Goal: Task Accomplishment & Management: Use online tool/utility

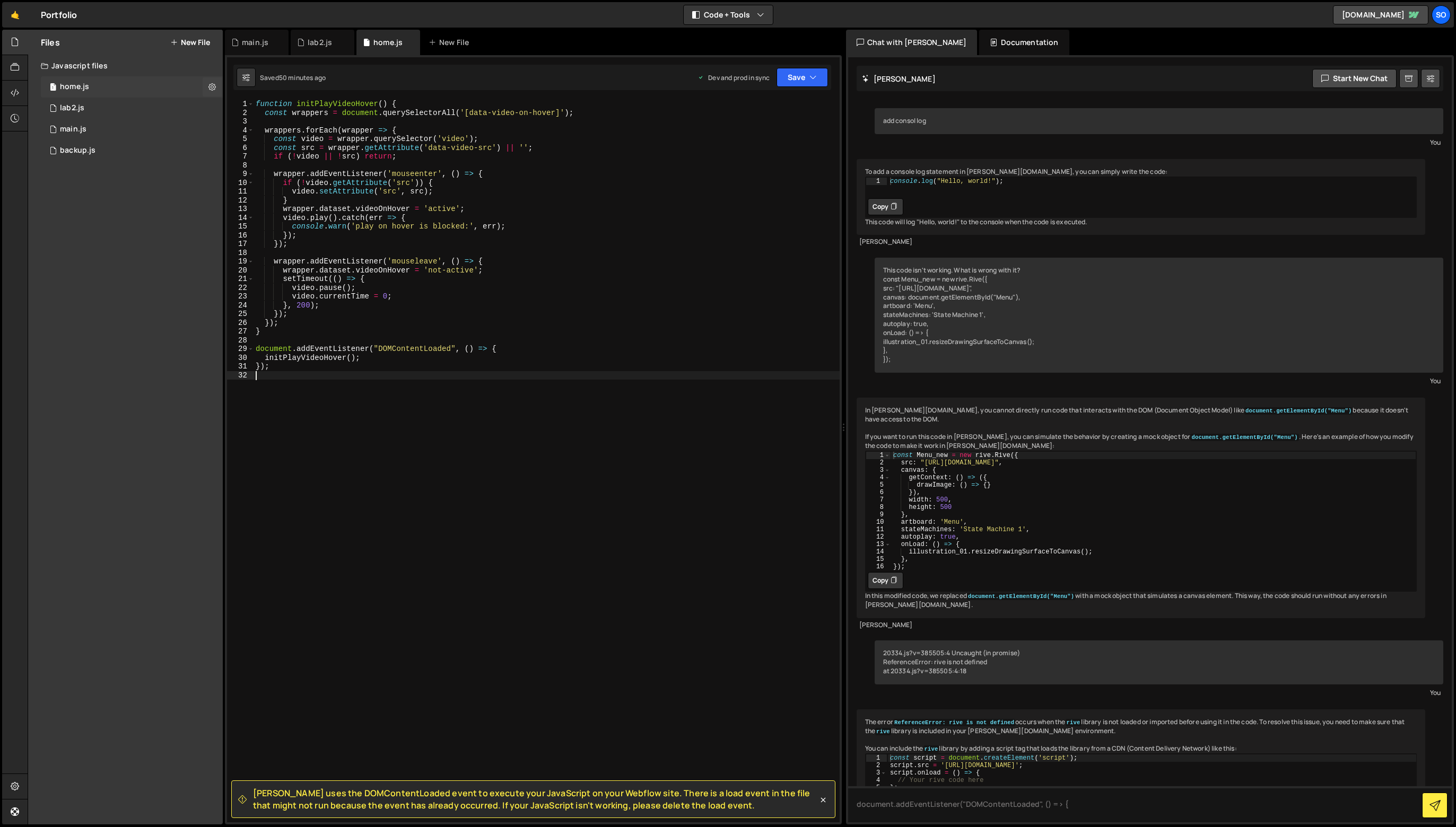
scroll to position [29683, 0]
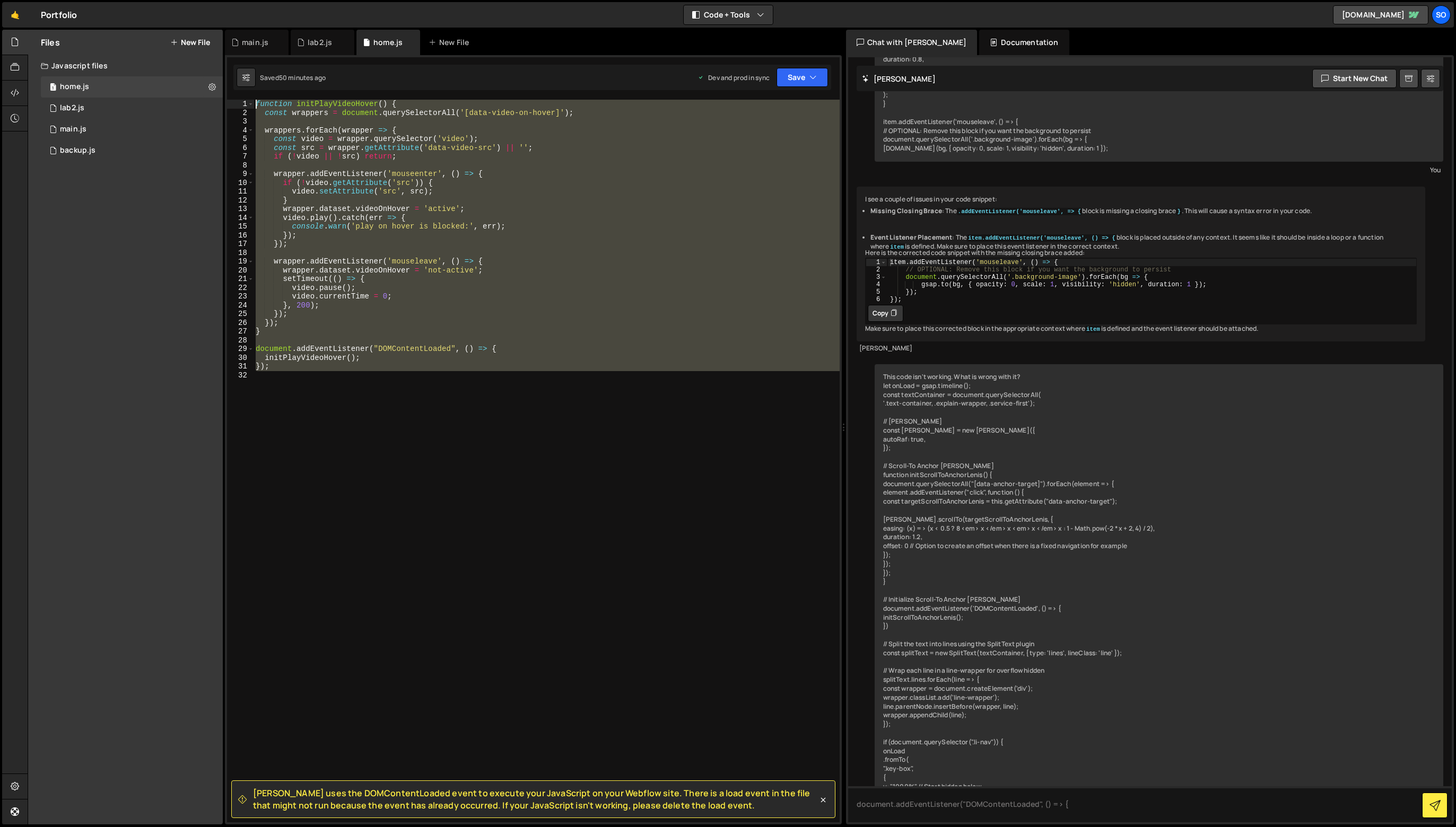
click at [108, 59] on div "Files New File Javascript files 1 home.js 0 1 lab2.js 0 1 main.js 0 0 backup.js" at bounding box center [742, 428] width 1428 height 795
type textarea "function initPlayVideoHover() { const wrappers = document.querySelectorAll('[da…"
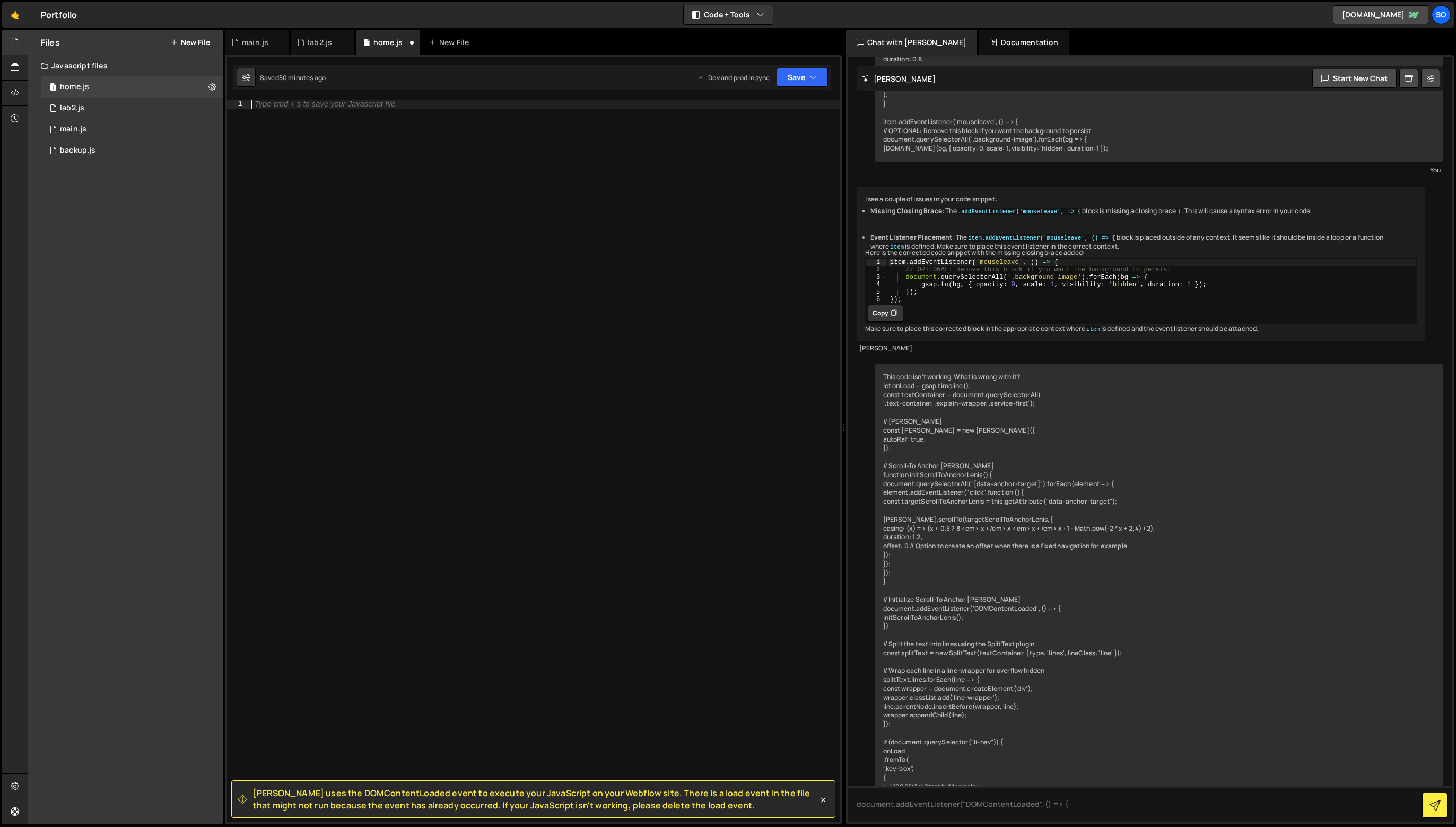
type textarea "});"
click at [788, 69] on button "Save" at bounding box center [802, 77] width 51 height 19
click at [799, 107] on div "Save to Staging S" at bounding box center [766, 103] width 110 height 11
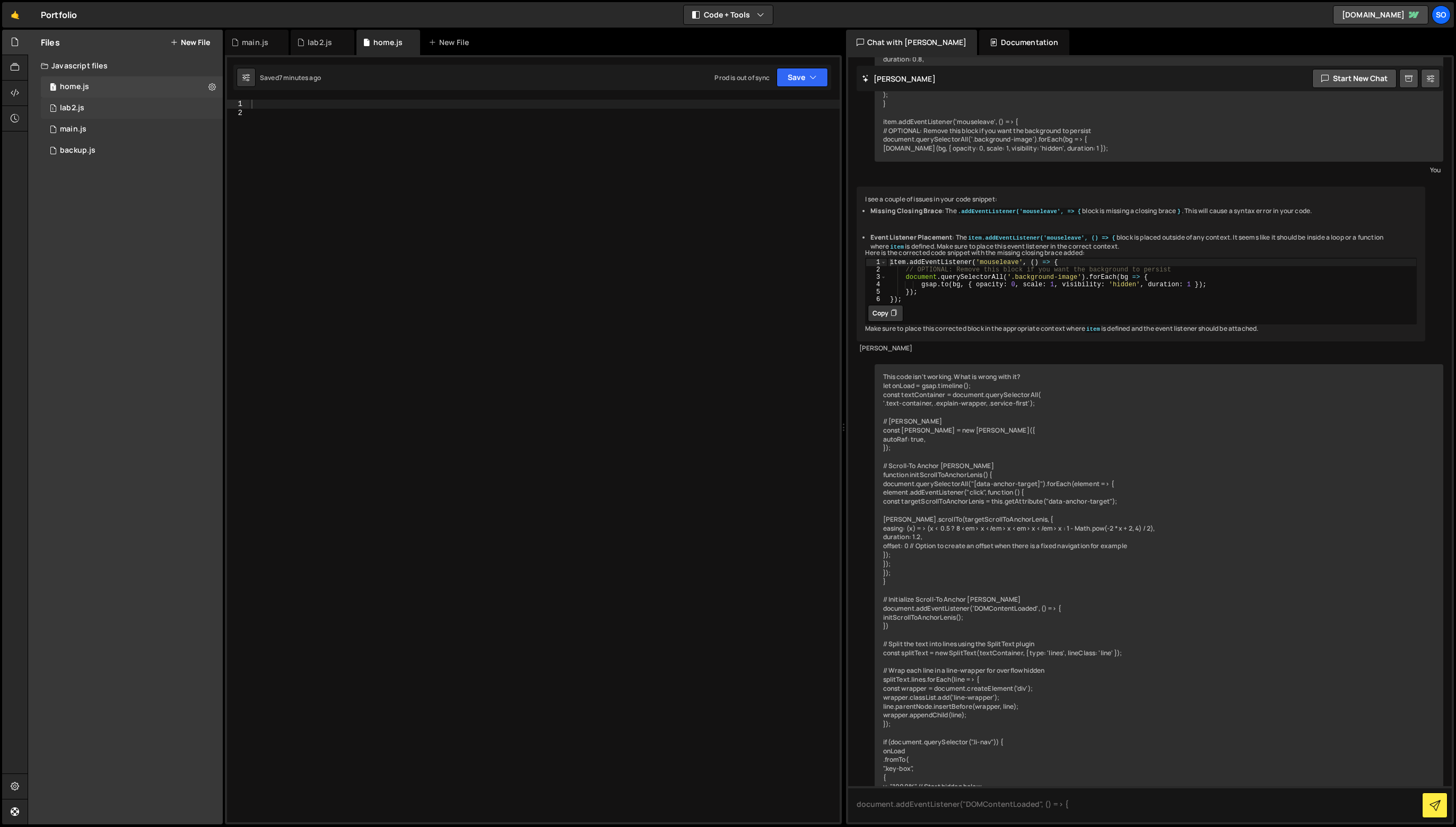
click at [97, 105] on div "1 lab2.js 0" at bounding box center [133, 108] width 185 height 21
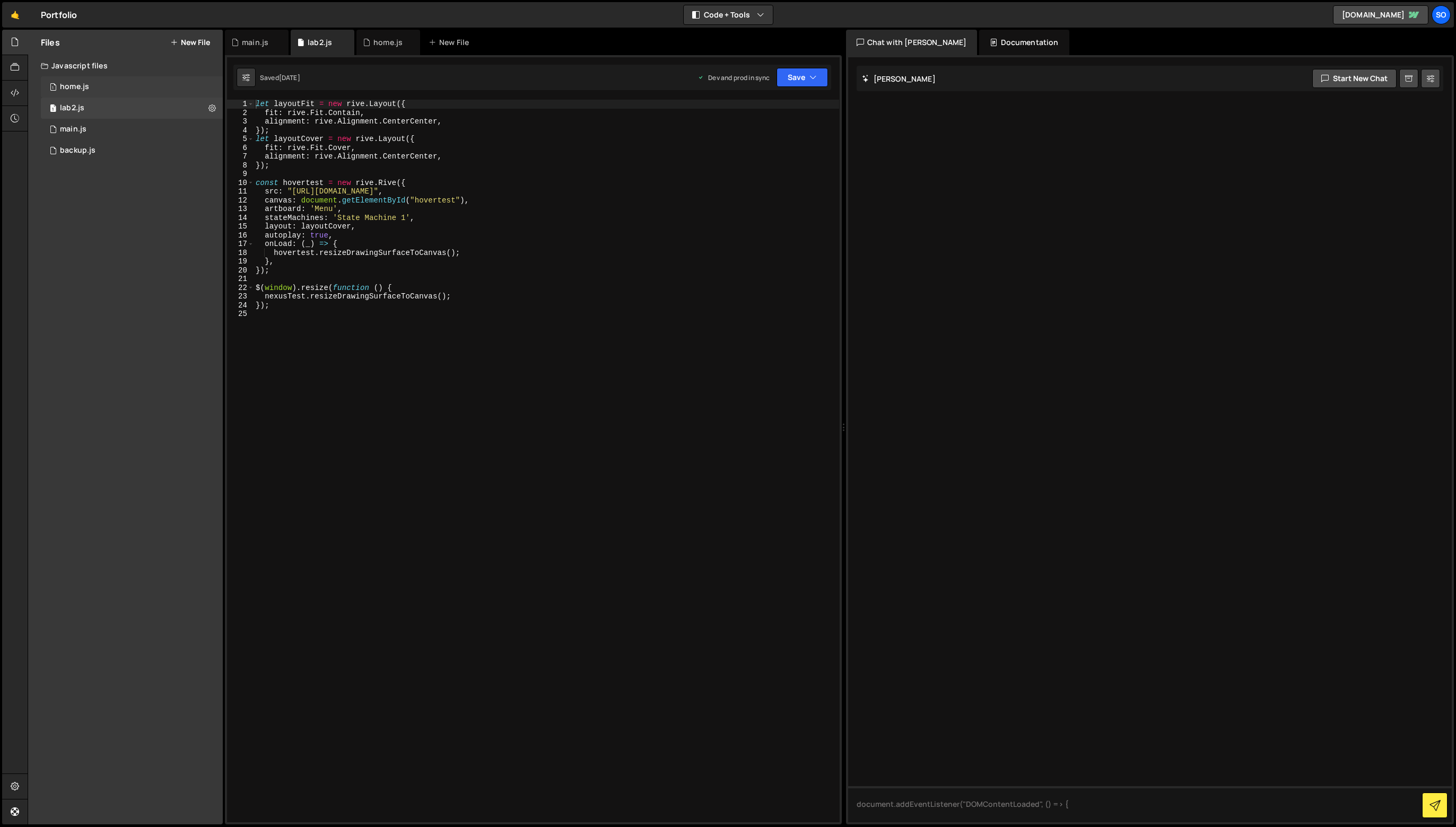
click at [95, 86] on div "1 home.js 0" at bounding box center [133, 87] width 185 height 21
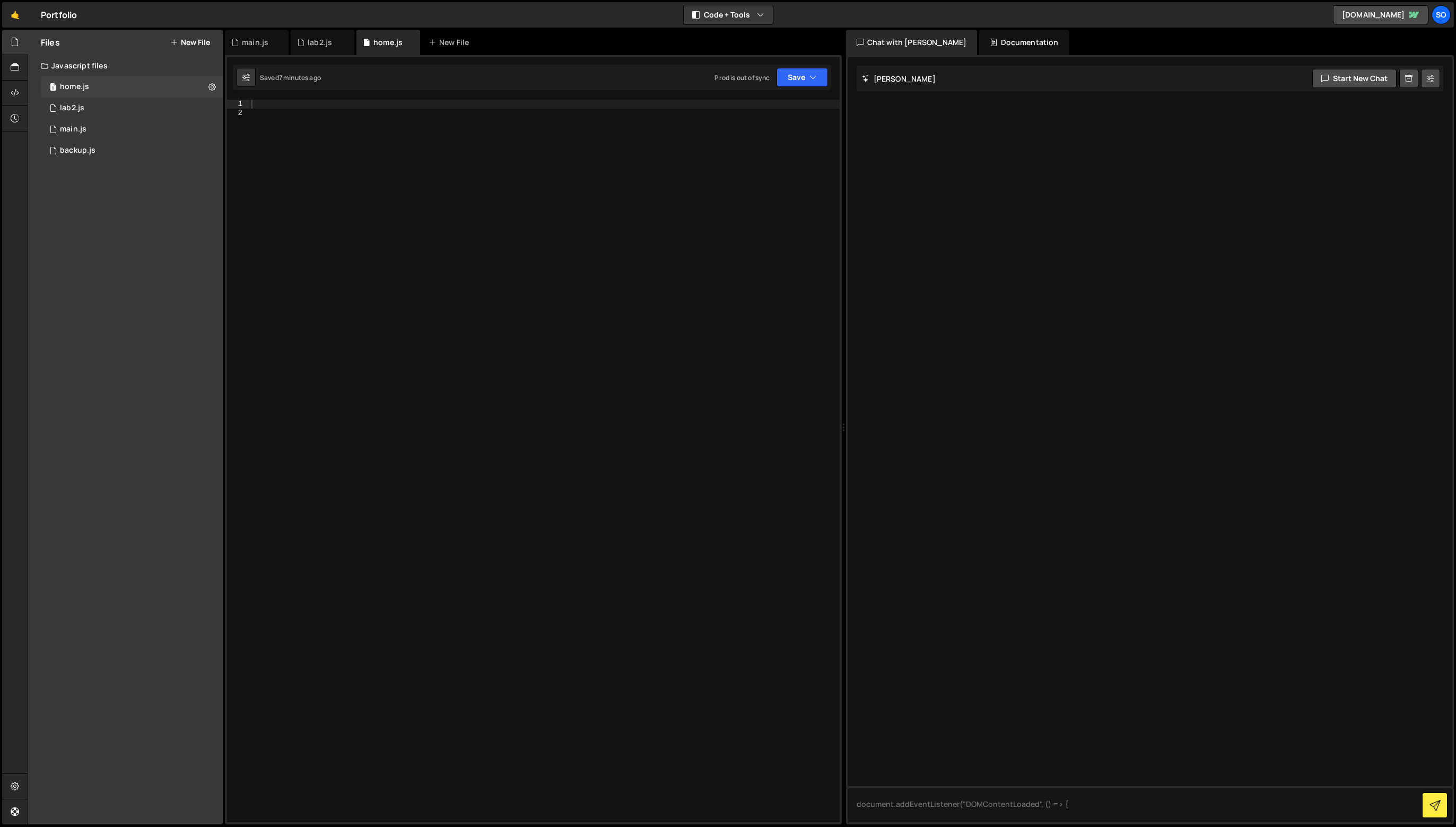
click at [98, 116] on div "1 lab2.js 0" at bounding box center [133, 108] width 185 height 21
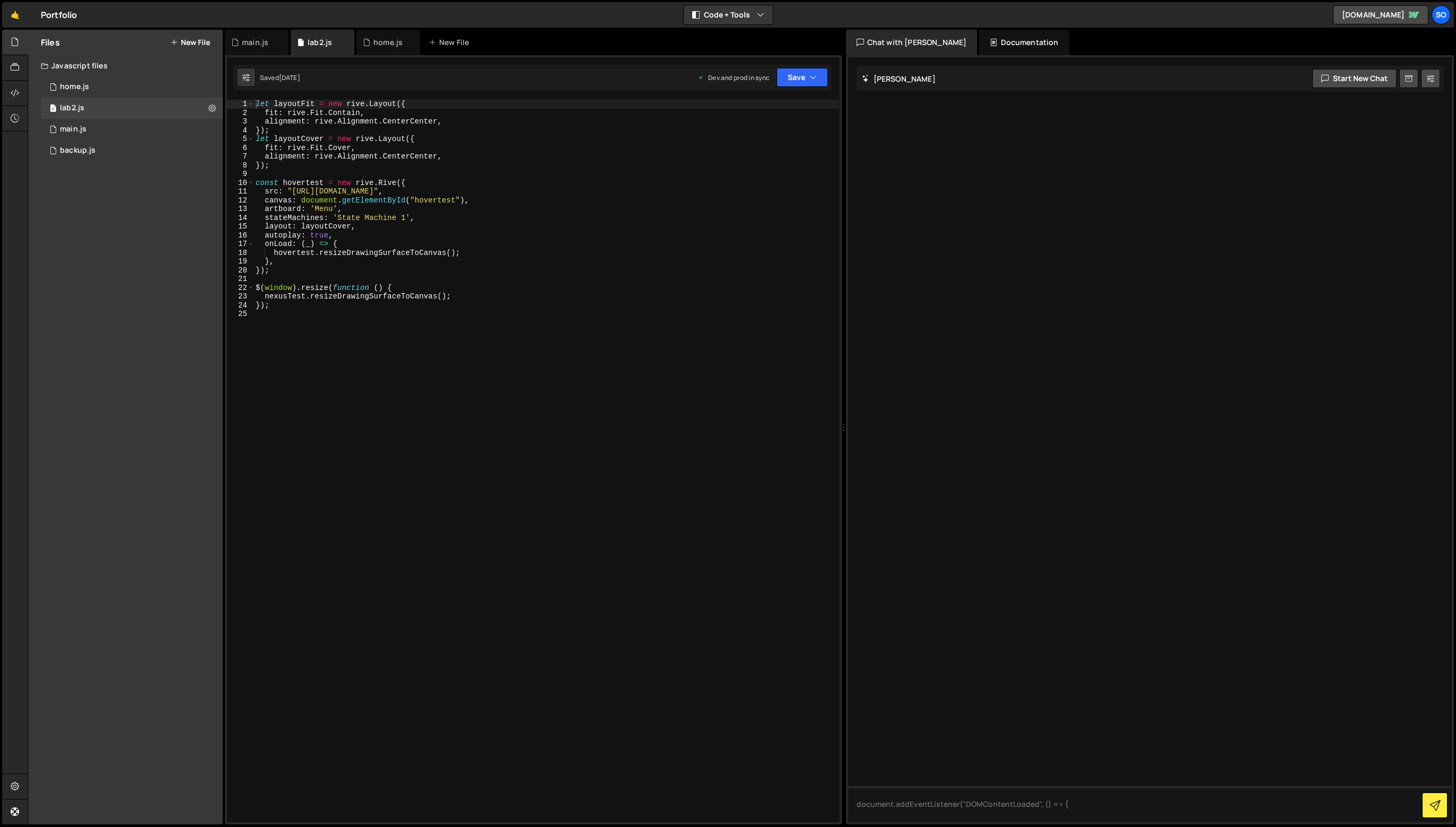
click at [487, 362] on div "let layoutFit = new rive . Layout ({ fit : rive . Fit . Contain , alignment : r…" at bounding box center [547, 469] width 586 height 739
click at [119, 82] on div "1 home.js 0" at bounding box center [133, 87] width 185 height 21
click at [0, 0] on div at bounding box center [0, 0] width 0 height 0
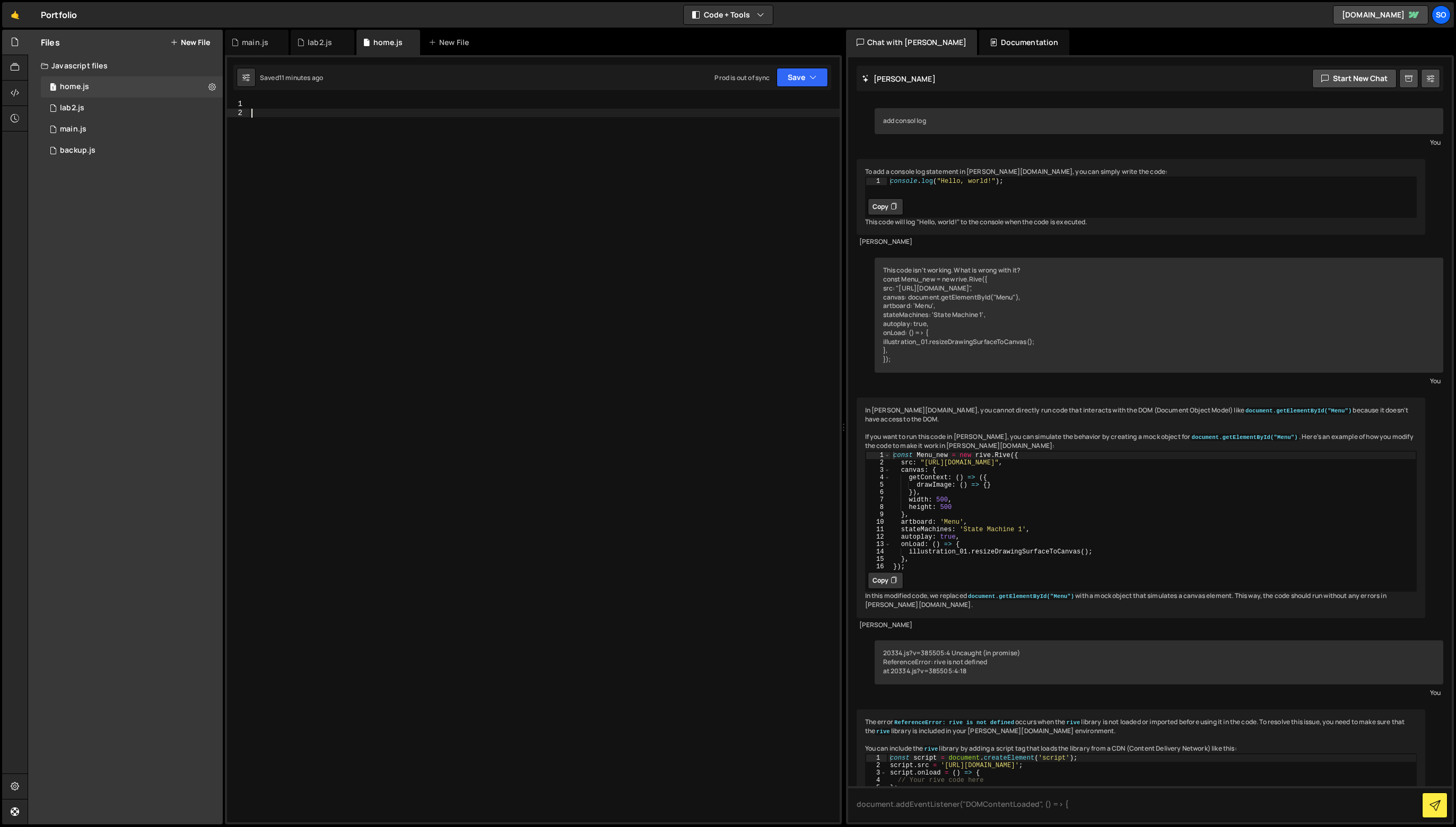
scroll to position [29683, 0]
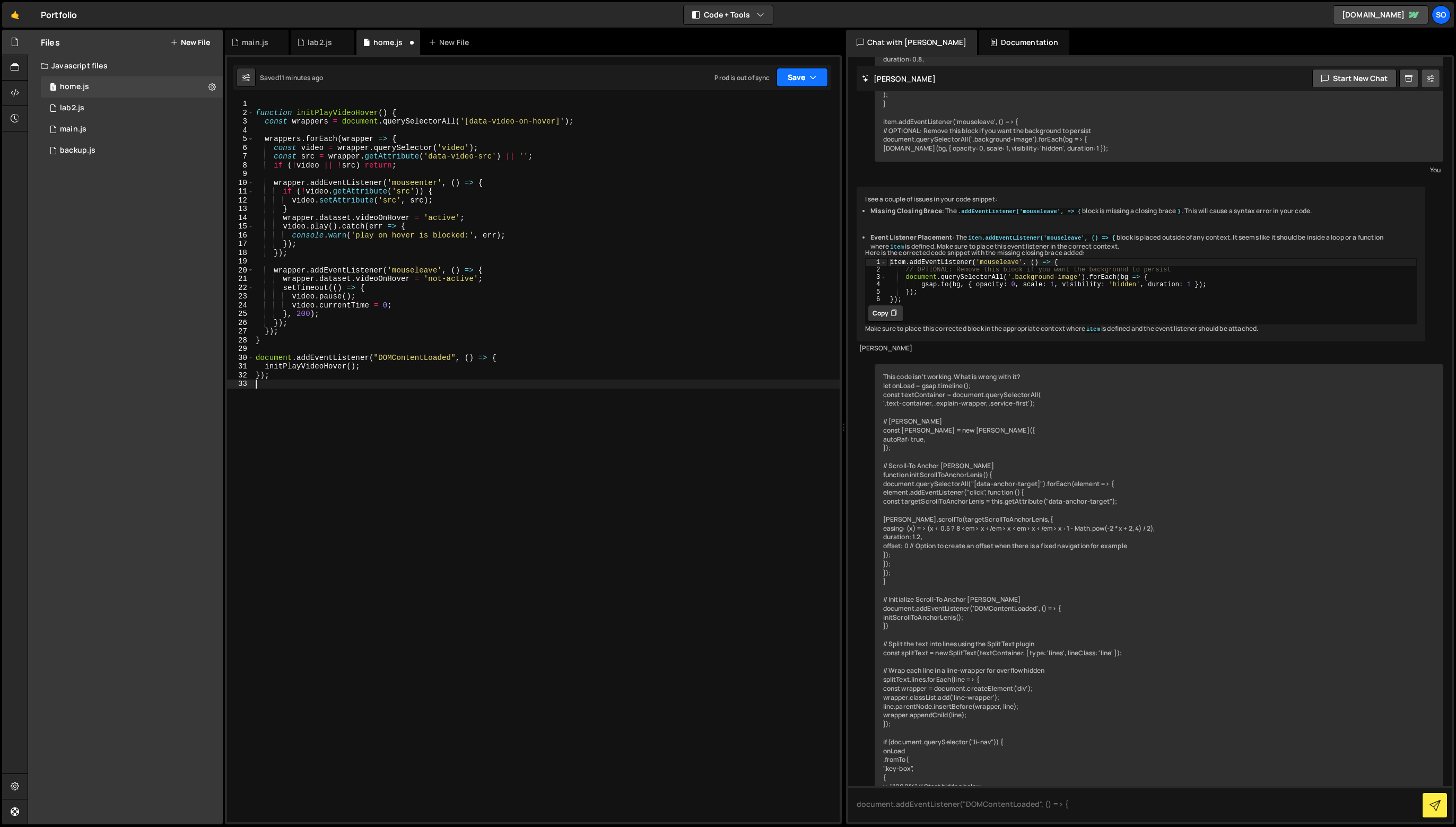
click at [779, 83] on button "Save" at bounding box center [802, 77] width 51 height 19
click at [790, 104] on div "Save to Staging S" at bounding box center [766, 103] width 110 height 11
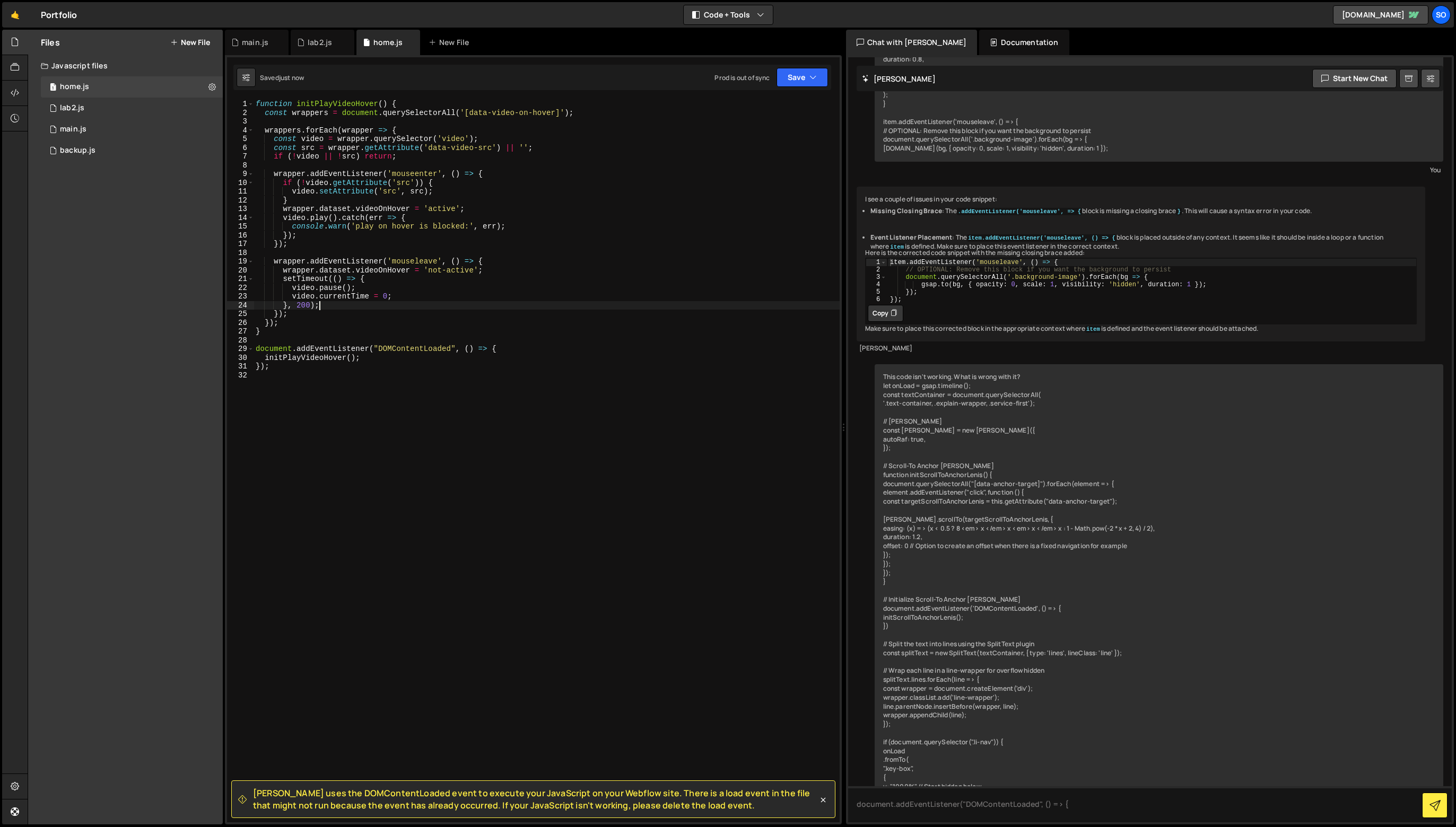
click at [394, 305] on div "function initPlayVideoHover ( ) { const wrappers = document . querySelectorAll …" at bounding box center [547, 469] width 586 height 740
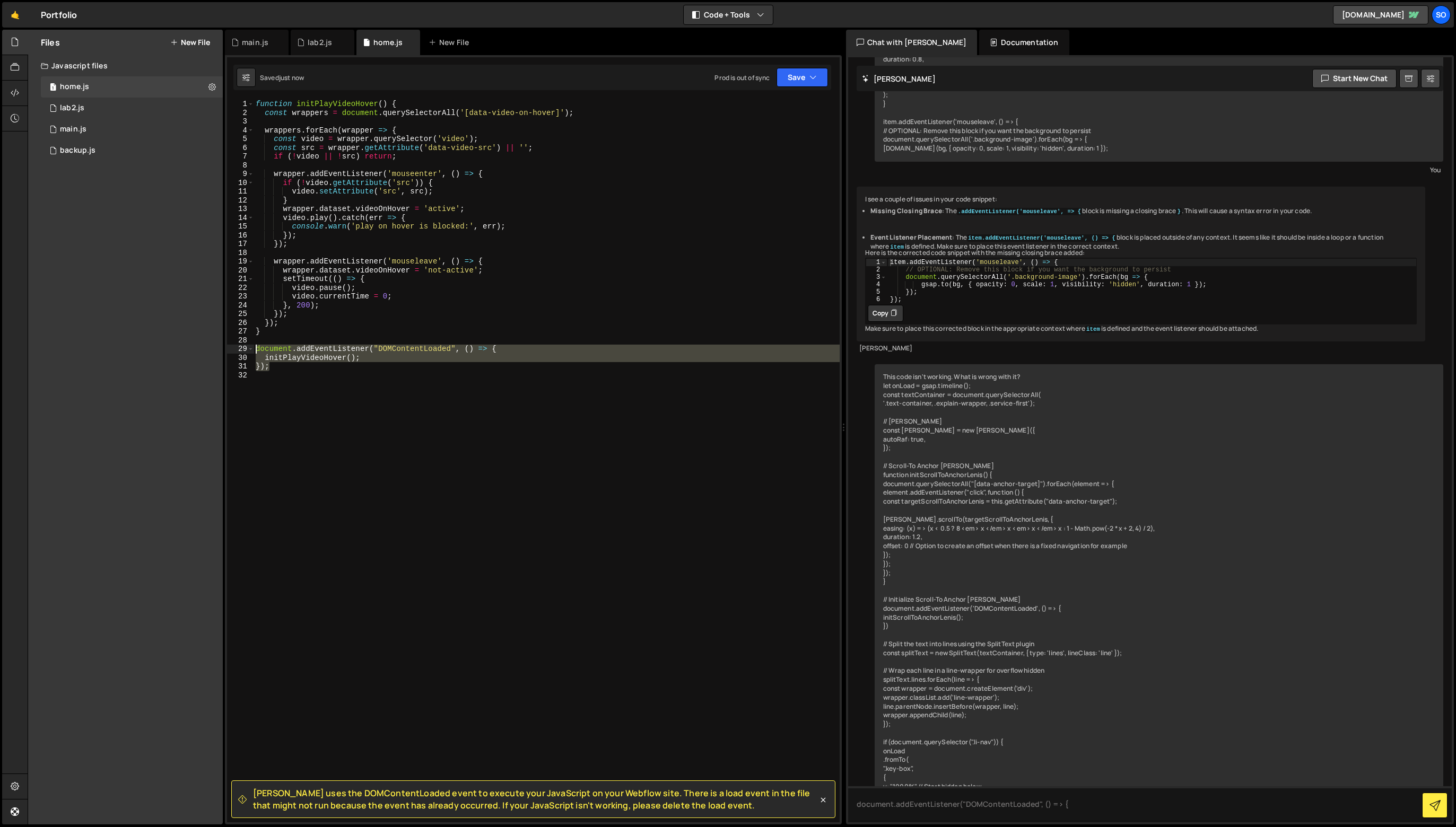
drag, startPoint x: 433, startPoint y: 371, endPoint x: 136, endPoint y: 341, distance: 298.5
click at [133, 346] on div "Files New File Javascript files 1 home.js 0 1 lab2.js 0 1 main.js 0 0 backup.js" at bounding box center [742, 428] width 1428 height 795
type textarea "document.addEventListener("DOMContentLoaded", () => { initPlayVideoHover();"
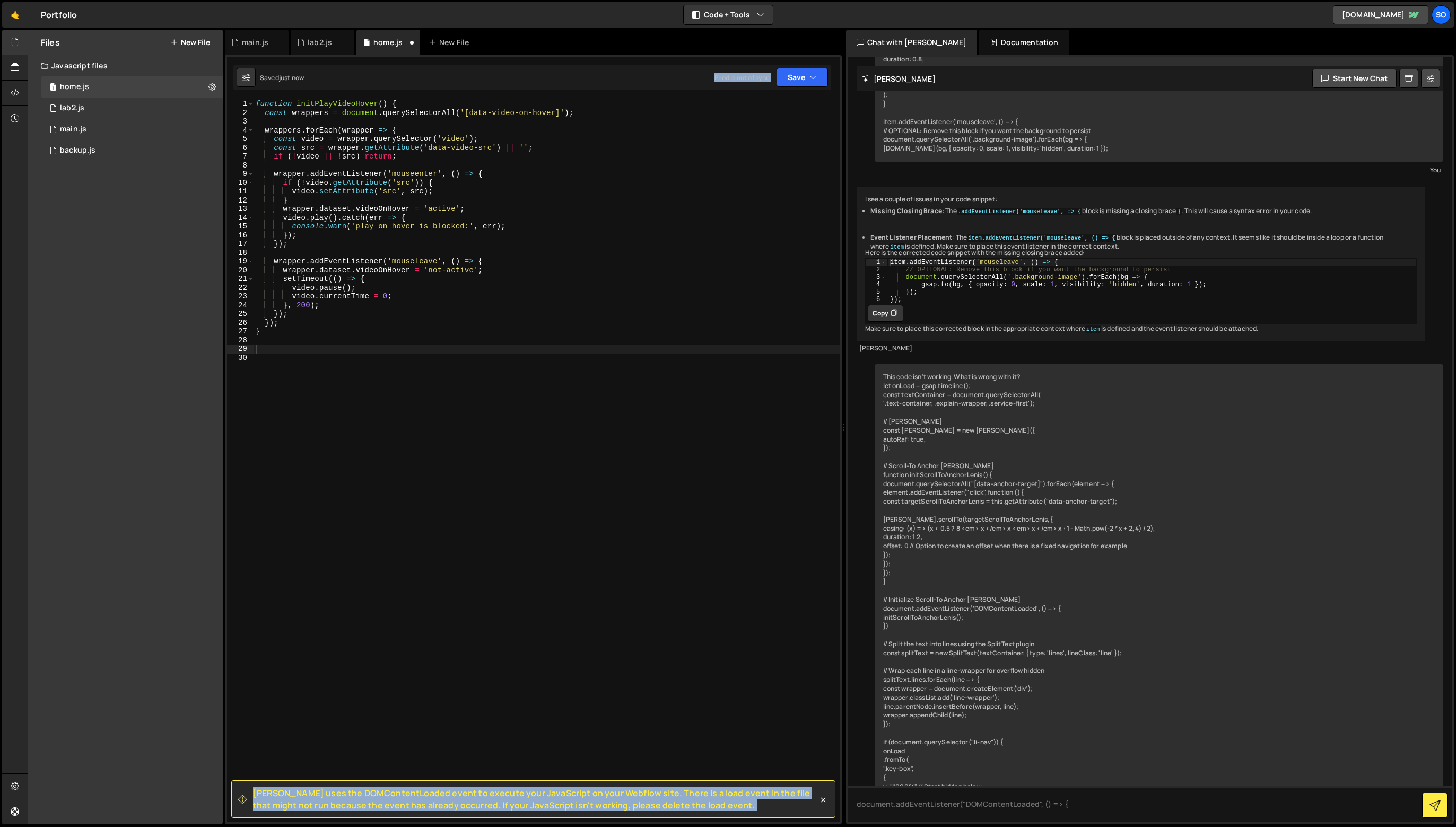
drag, startPoint x: 452, startPoint y: 90, endPoint x: 470, endPoint y: 269, distance: 179.9
click at [470, 269] on div "Debug Explain Copy main.js lab2.js home.js New File Saved just now Prod is out …" at bounding box center [533, 428] width 617 height 795
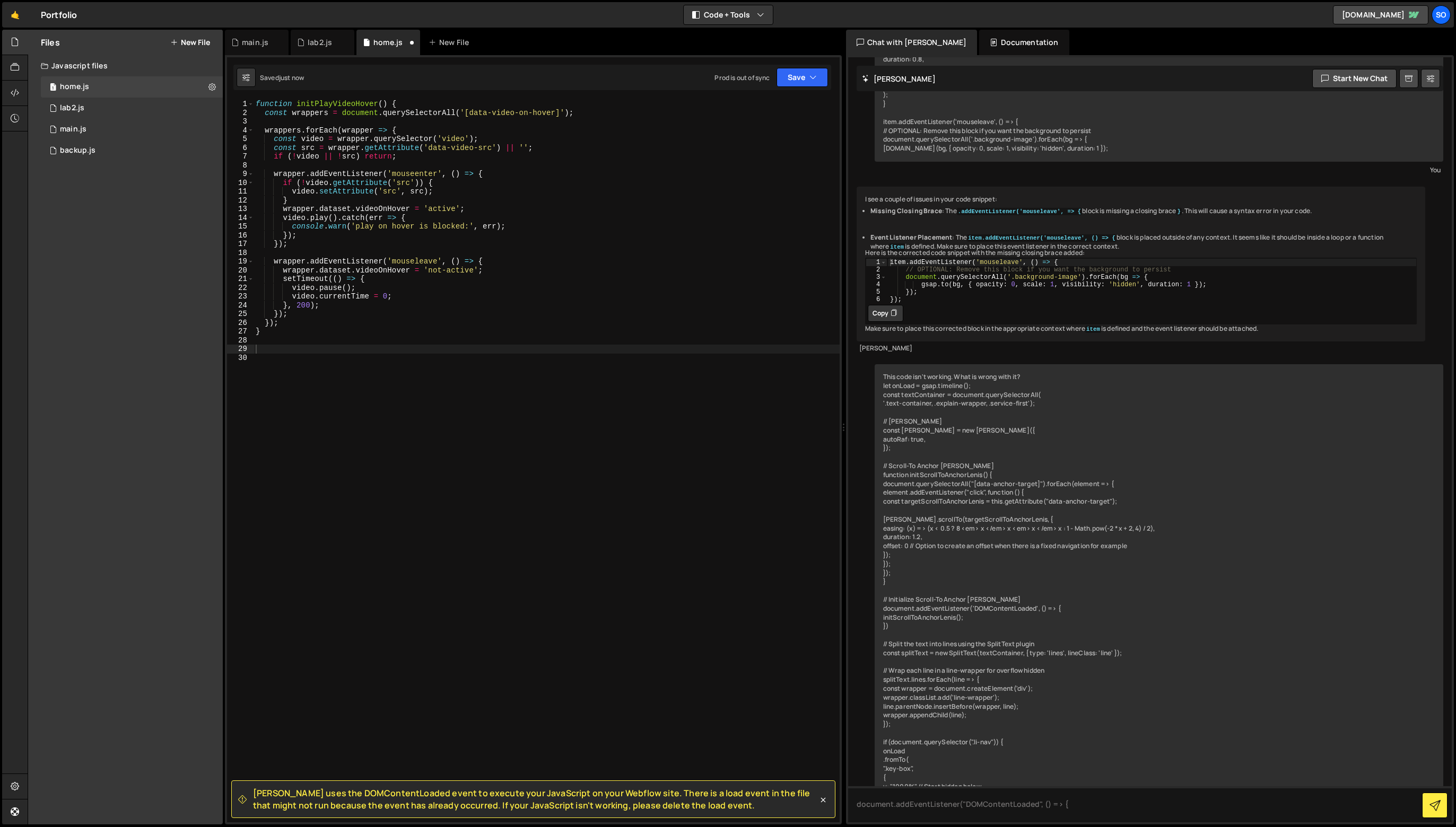
click at [470, 269] on div "function initPlayVideoHover ( ) { const wrappers = document . querySelectorAll …" at bounding box center [547, 469] width 586 height 740
click at [473, 308] on div "function initPlayVideoHover ( ) { const wrappers = document . querySelectorAll …" at bounding box center [547, 469] width 586 height 740
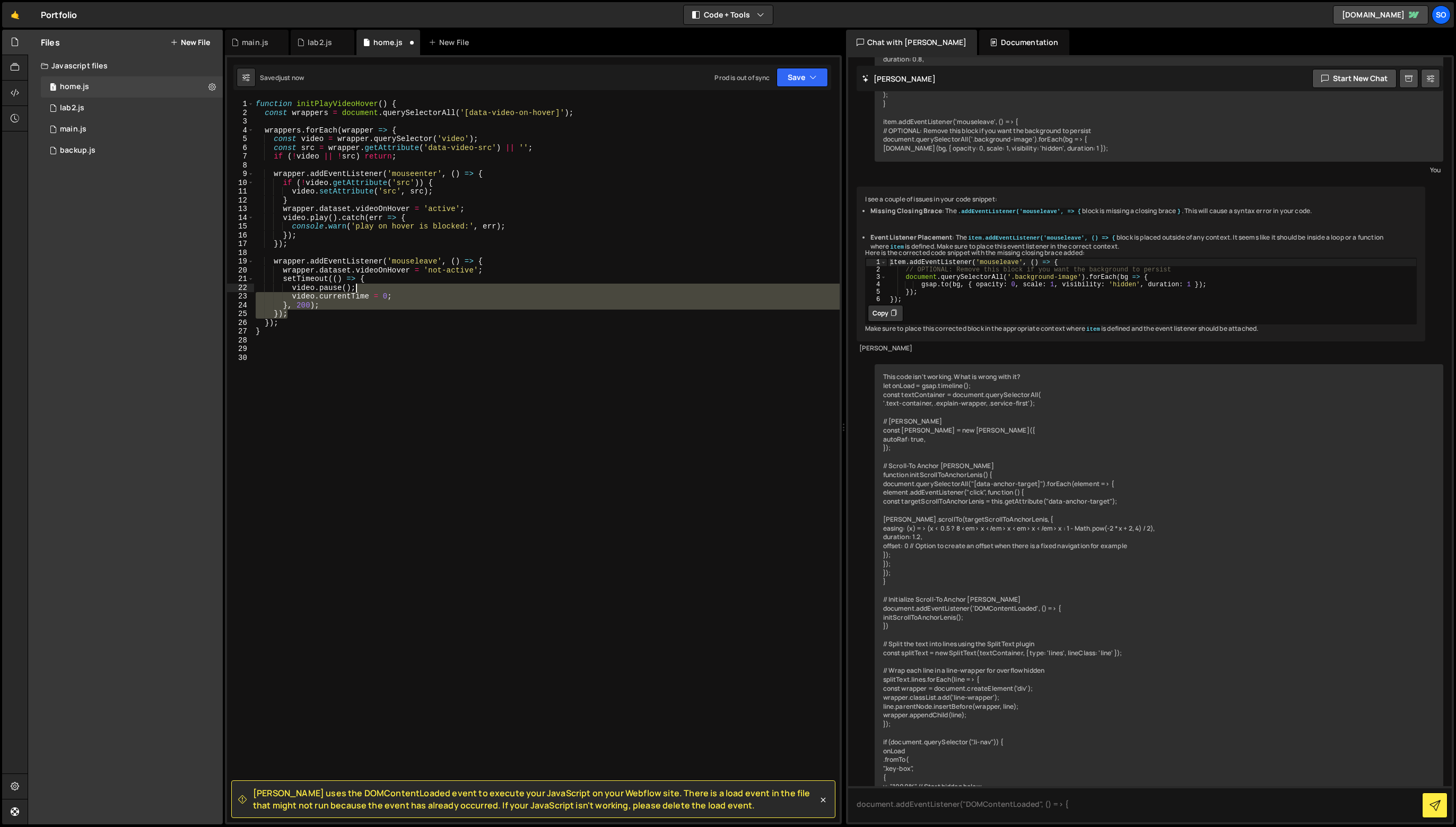
drag, startPoint x: 460, startPoint y: 310, endPoint x: 407, endPoint y: 291, distance: 56.3
click at [406, 291] on div "function initPlayVideoHover ( ) { const wrappers = document . querySelectorAll …" at bounding box center [547, 469] width 586 height 740
click at [407, 291] on div "function initPlayVideoHover ( ) { const wrappers = document . querySelectorAll …" at bounding box center [547, 460] width 586 height 722
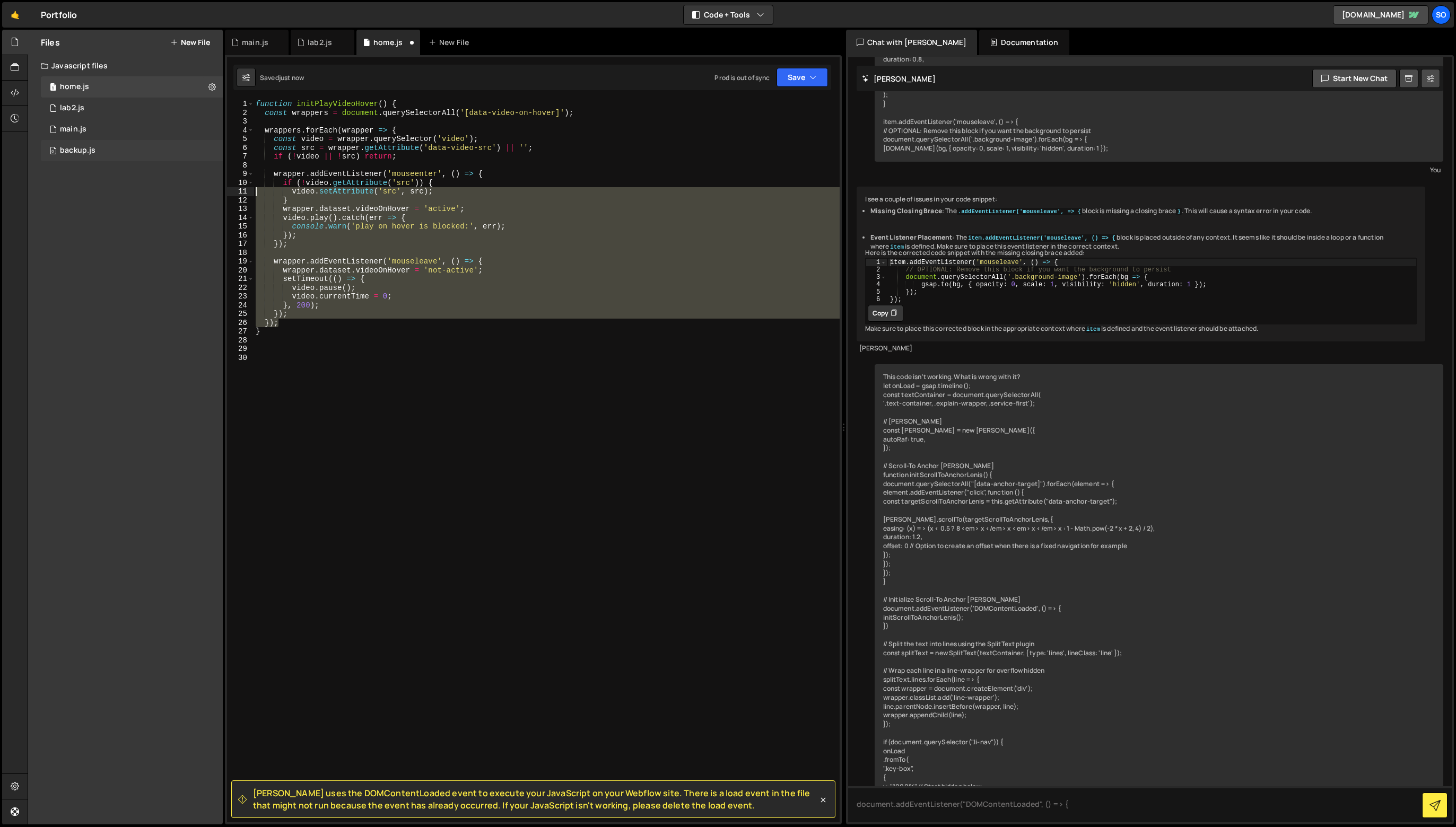
drag, startPoint x: 430, startPoint y: 321, endPoint x: 189, endPoint y: 159, distance: 290.4
click at [189, 159] on div "Files New File Javascript files 1 home.js 0 1 lab2.js 0 1 main.js 0 0 backup.js" at bounding box center [742, 428] width 1428 height 795
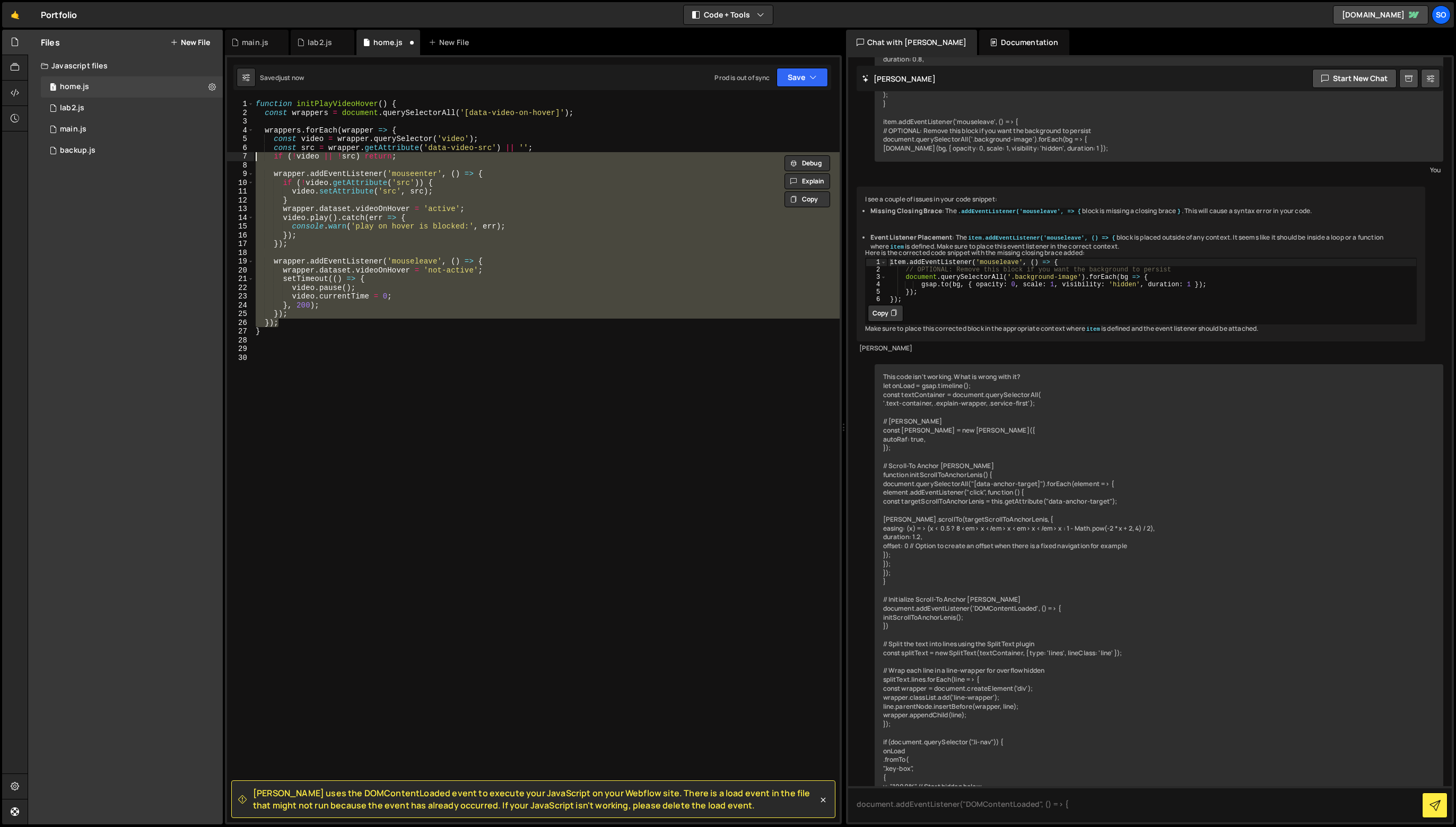
click at [405, 170] on div "function initPlayVideoHover ( ) { const wrappers = document . querySelectorAll …" at bounding box center [547, 460] width 586 height 722
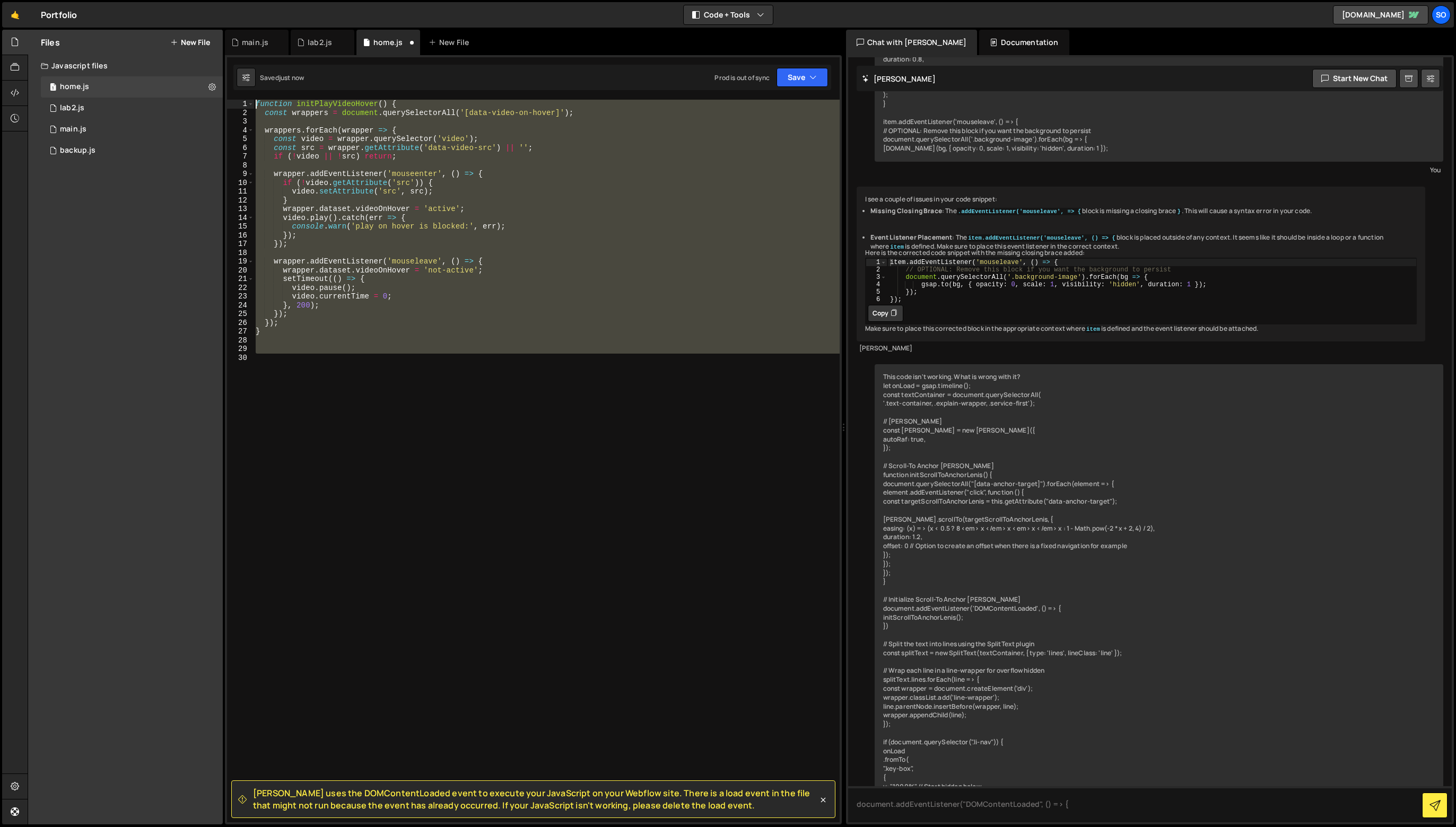
drag, startPoint x: 330, startPoint y: 383, endPoint x: 335, endPoint y: 55, distance: 328.0
click at [202, 73] on div "Files New File Javascript files 1 home.js 0 1 lab2.js 0 1 main.js 0 0 backup.js" at bounding box center [742, 428] width 1428 height 795
click at [788, 77] on button "Save" at bounding box center [802, 77] width 51 height 19
click at [792, 95] on button "Save to Staging S Saved 12 seconds ago" at bounding box center [766, 110] width 127 height 34
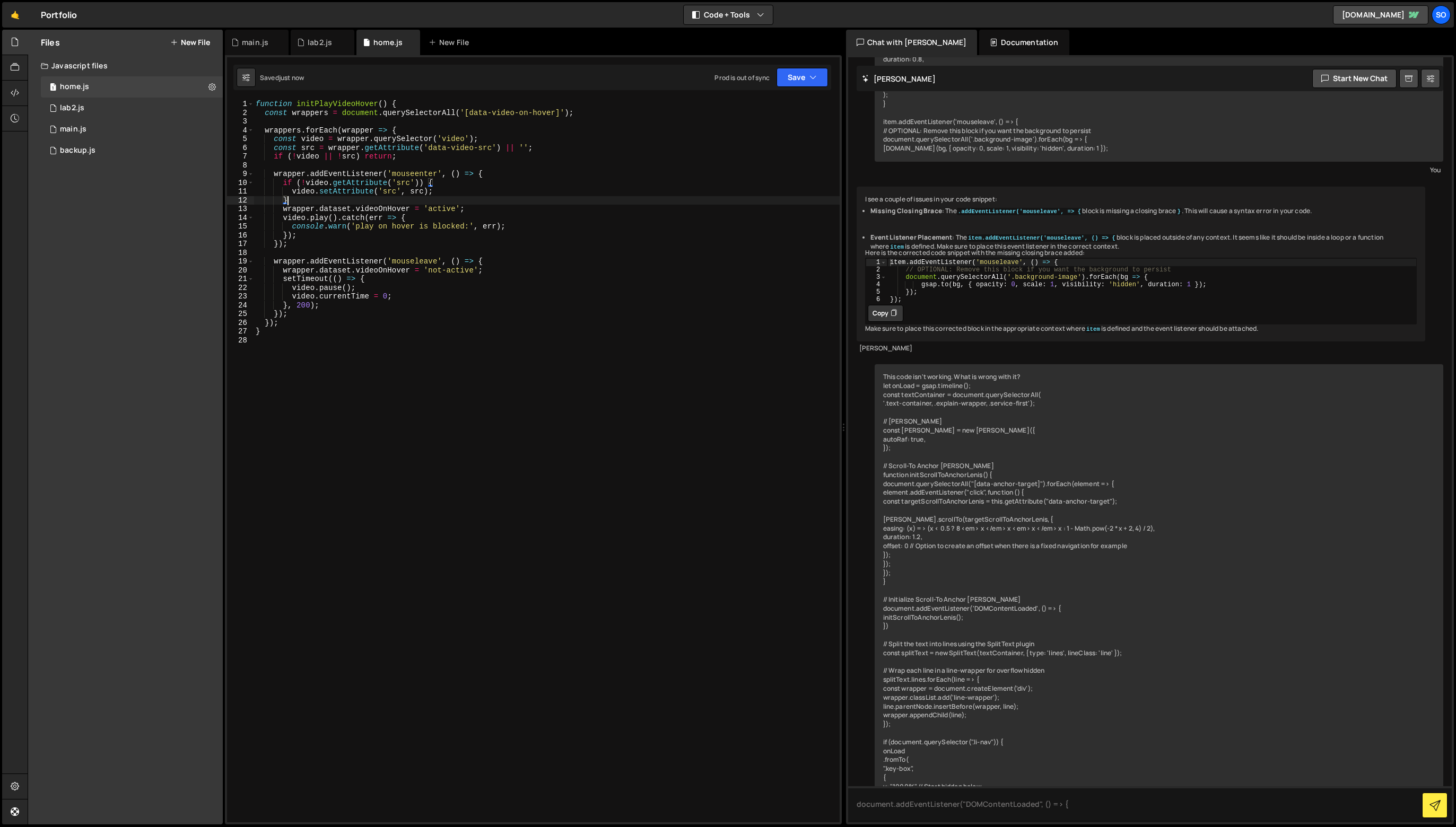
click at [391, 199] on div "function initPlayVideoHover ( ) { const wrappers = document . querySelectorAll …" at bounding box center [547, 469] width 586 height 740
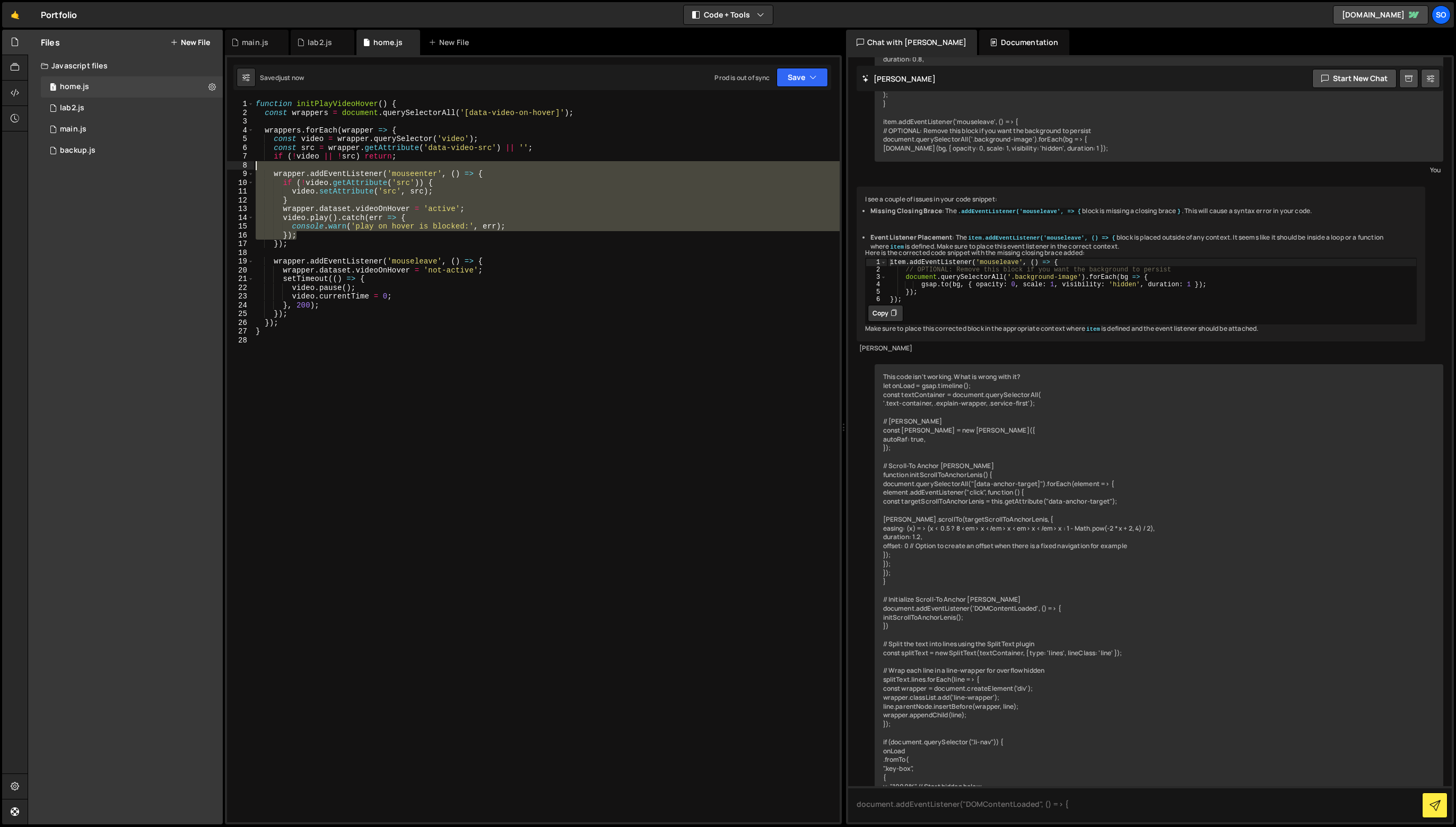
drag, startPoint x: 392, startPoint y: 237, endPoint x: 250, endPoint y: 167, distance: 158.3
click at [250, 167] on div "} 1 2 3 4 5 6 7 8 9 10 11 12 13 14 15 16 17 18 19 20 21 22 23 24 25 26 27 28 fu…" at bounding box center [534, 460] width 613 height 722
type textarea "wrapper.addEventListener('mouseenter', () => {"
click at [250, 167] on div "8" at bounding box center [241, 166] width 27 height 9
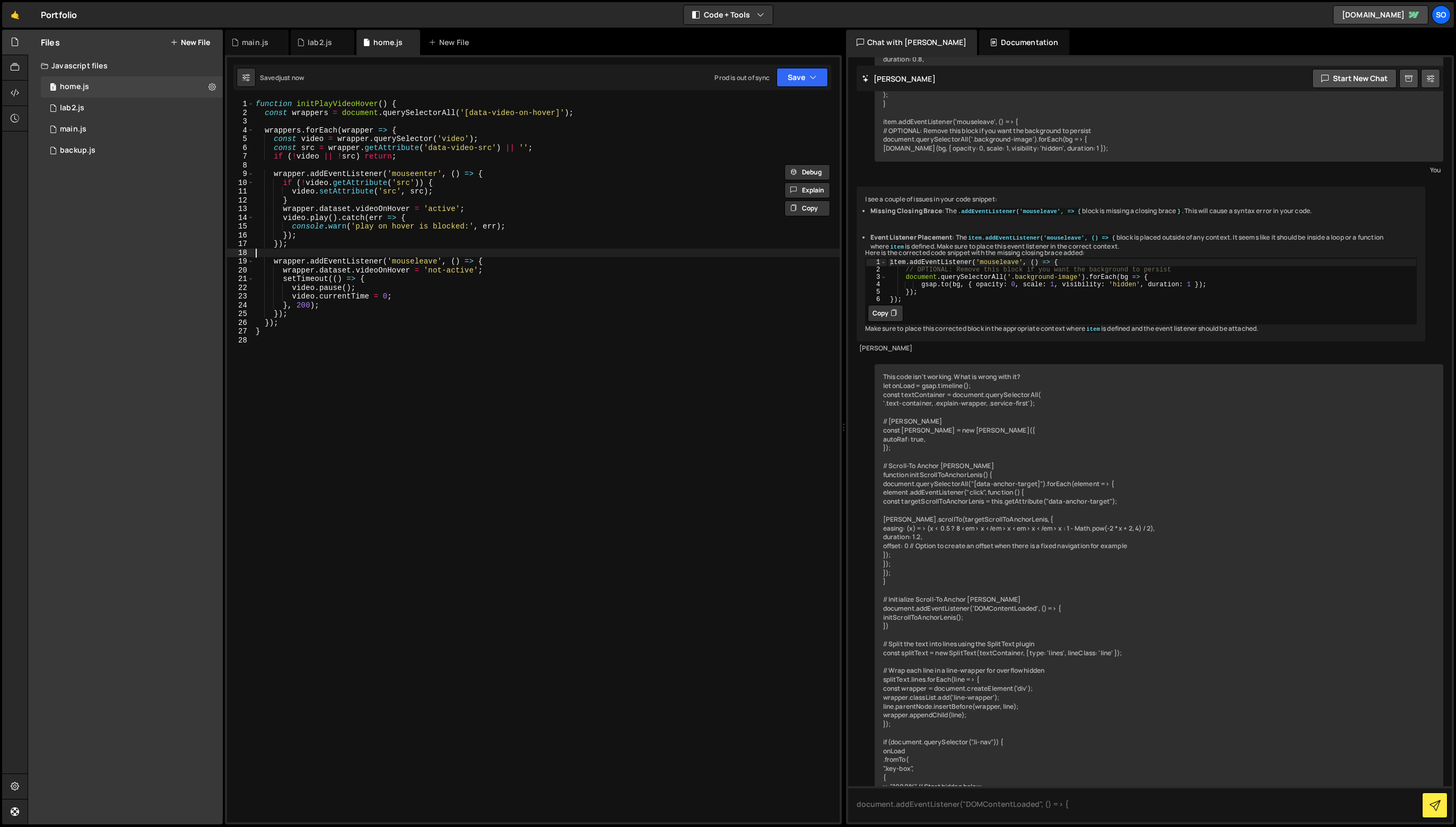
click at [406, 250] on div "function initPlayVideoHover ( ) { const wrappers = document . querySelectorAll …" at bounding box center [547, 469] width 586 height 740
click at [411, 220] on div "function initPlayVideoHover ( ) { const wrappers = document . querySelectorAll …" at bounding box center [547, 469] width 586 height 740
click at [807, 68] on button "Save" at bounding box center [802, 77] width 51 height 19
click at [812, 135] on div "Save to Production S" at bounding box center [766, 138] width 110 height 11
click at [808, 77] on button "Save" at bounding box center [796, 77] width 64 height 19
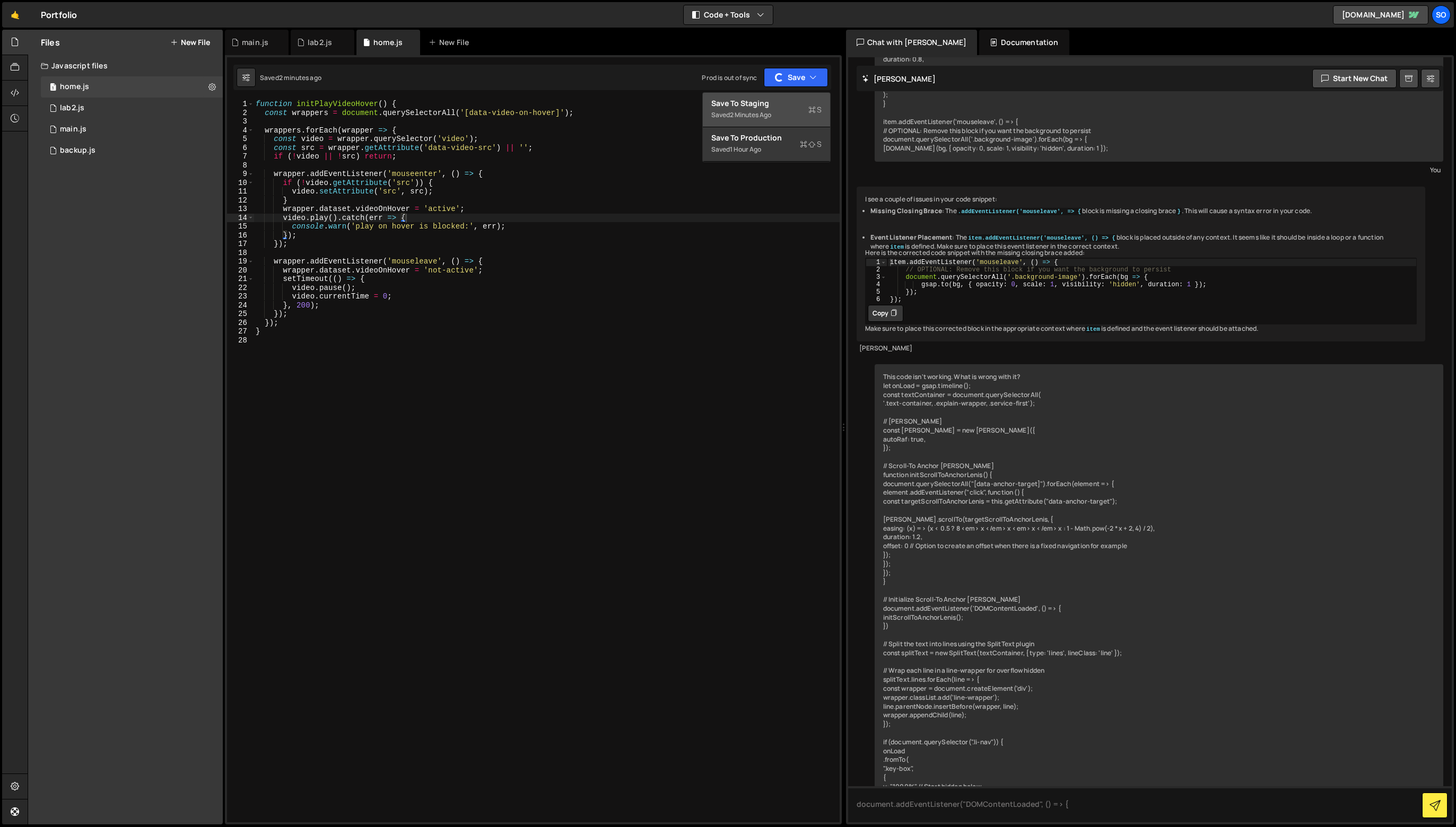
click at [807, 96] on button "Save to Staging S Saved 2 minutes ago" at bounding box center [766, 110] width 127 height 34
click at [369, 223] on div "function initPlayVideoHover ( ) { const wrappers = document . querySelectorAll …" at bounding box center [547, 469] width 586 height 740
drag, startPoint x: 293, startPoint y: 225, endPoint x: 539, endPoint y: 230, distance: 246.1
click at [539, 230] on div "function initPlayVideoHover ( ) { const wrappers = document . querySelectorAll …" at bounding box center [547, 469] width 586 height 740
click at [449, 192] on div "function initPlayVideoHover ( ) { const wrappers = document . querySelectorAll …" at bounding box center [547, 469] width 586 height 740
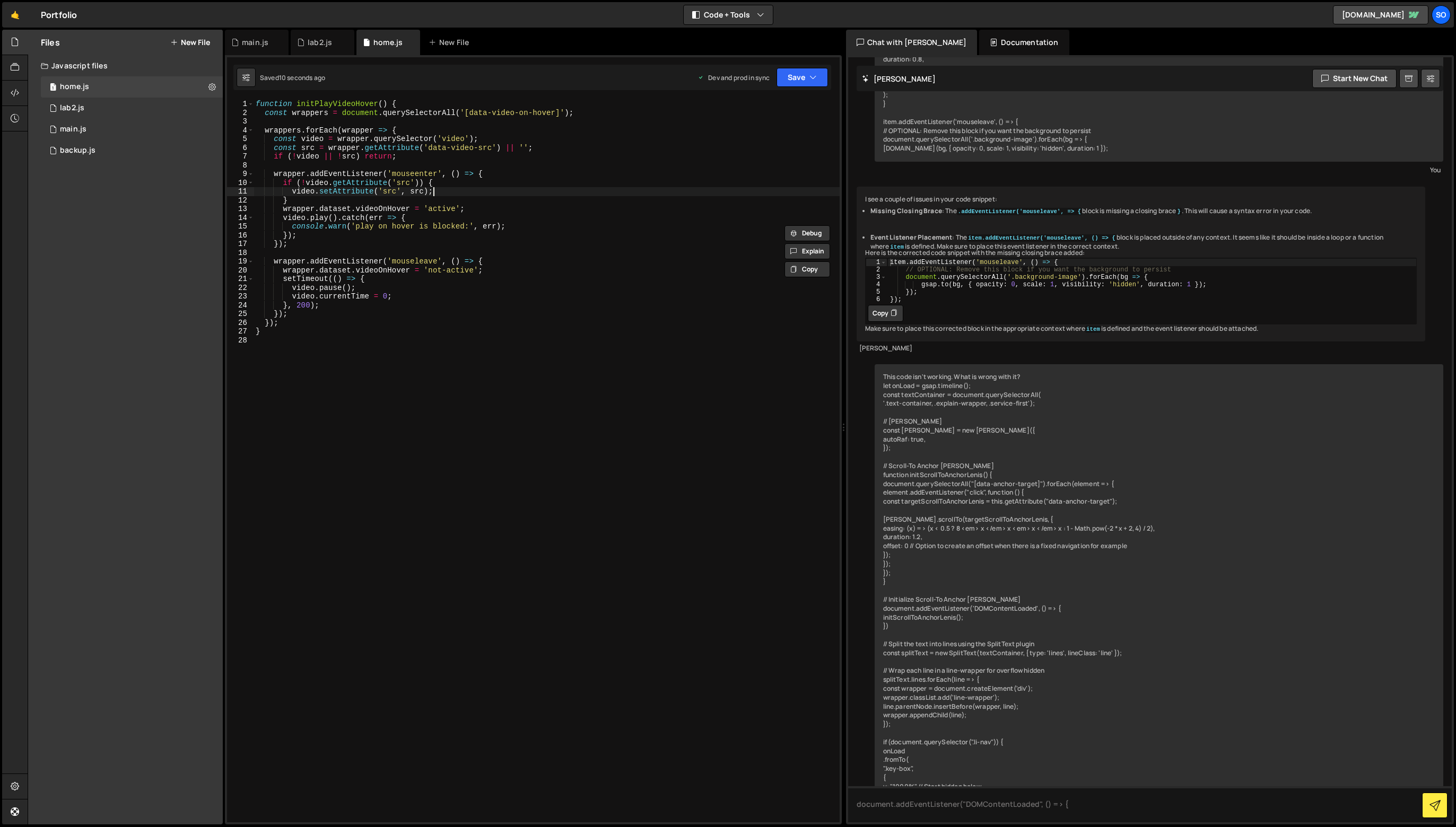
type textarea "video.setAttribute('src', src);"
paste textarea "console.warn('play on hover is blocked:', err);"
drag, startPoint x: 497, startPoint y: 202, endPoint x: 482, endPoint y: 196, distance: 16.2
click at [484, 199] on div "function initPlayVideoHover ( ) { const wrappers = document . querySelectorAll …" at bounding box center [547, 469] width 586 height 740
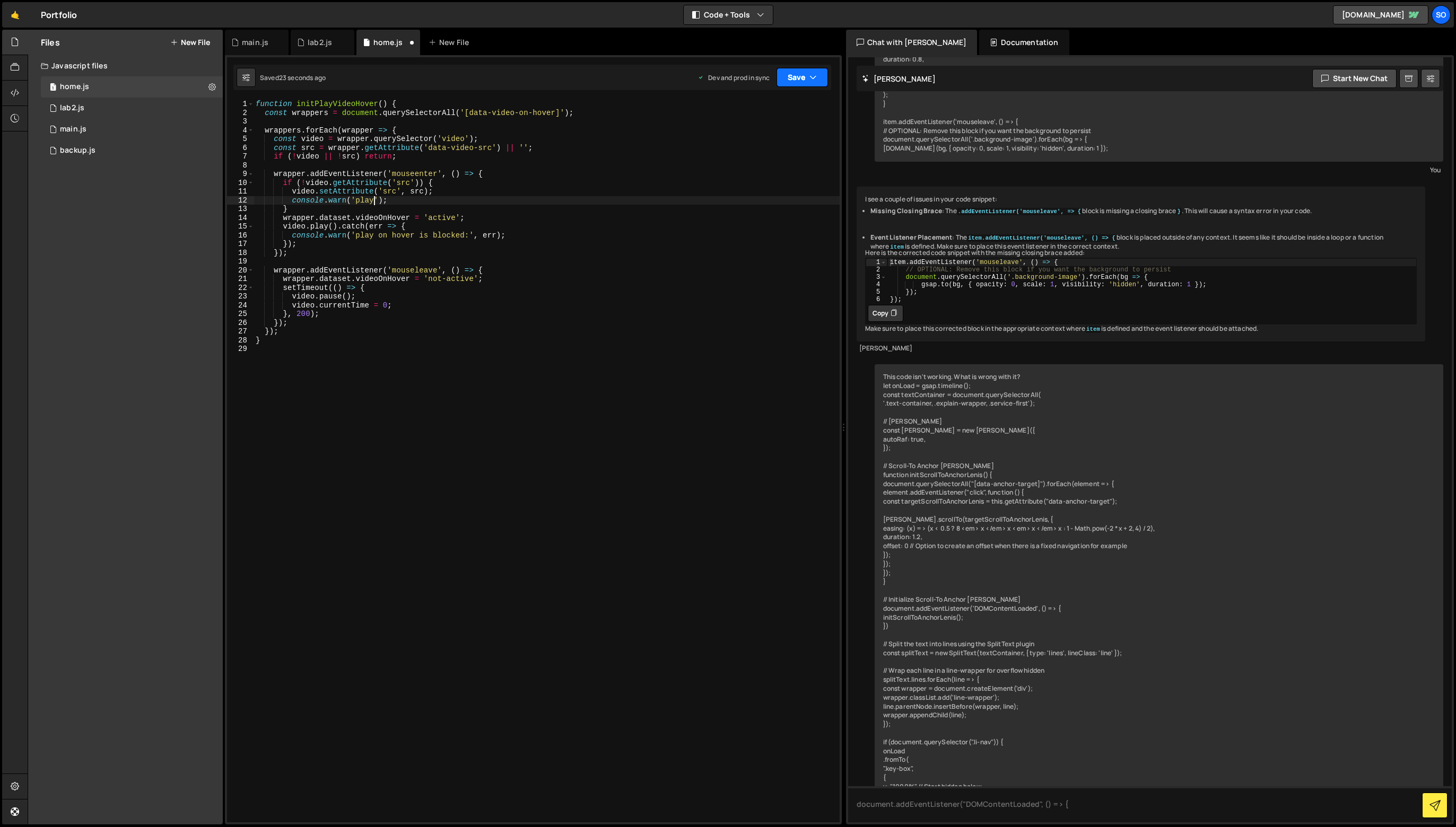
click at [800, 79] on button "Save" at bounding box center [802, 77] width 51 height 19
click at [793, 108] on div "Save to Staging S" at bounding box center [766, 103] width 110 height 11
type textarea "});"
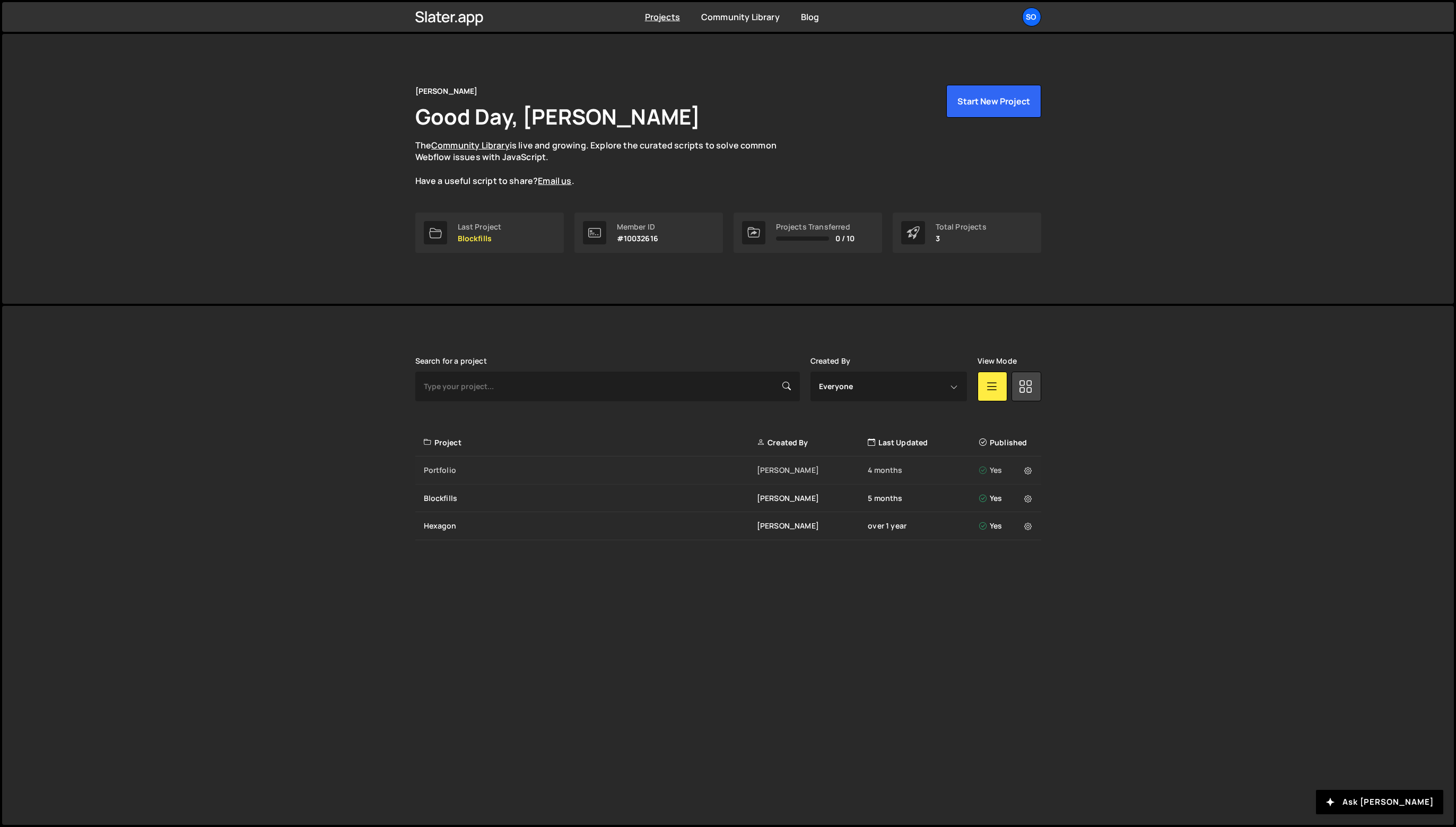
click at [506, 477] on div "Portfolio [PERSON_NAME] 4 months Yes" at bounding box center [728, 471] width 626 height 28
click at [434, 474] on div "Portfolio" at bounding box center [590, 470] width 333 height 11
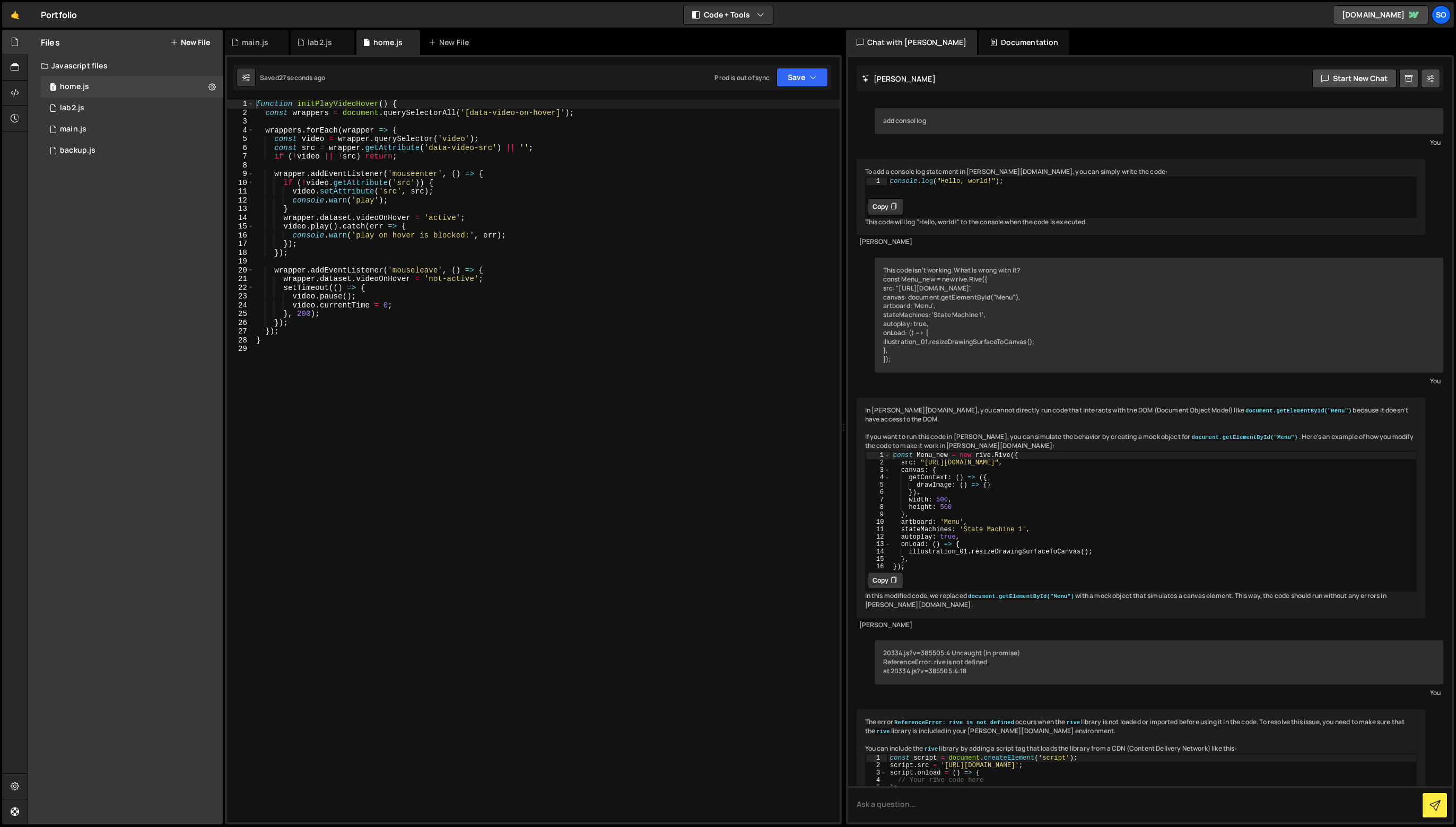
click at [434, 470] on div "function initPlayVideoHover ( ) { const wrappers = document . querySelectorAll …" at bounding box center [547, 469] width 586 height 740
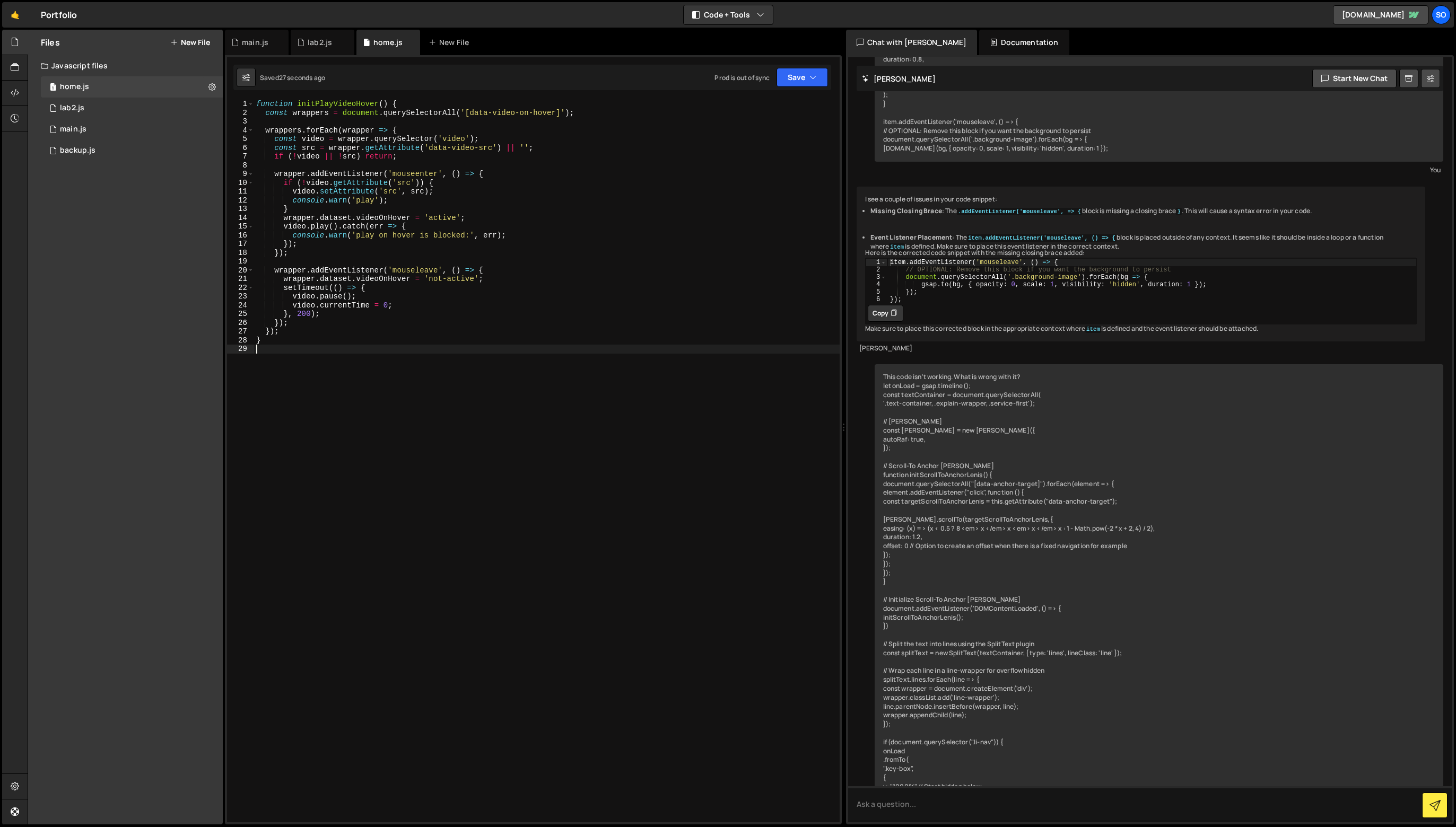
scroll to position [29683, 0]
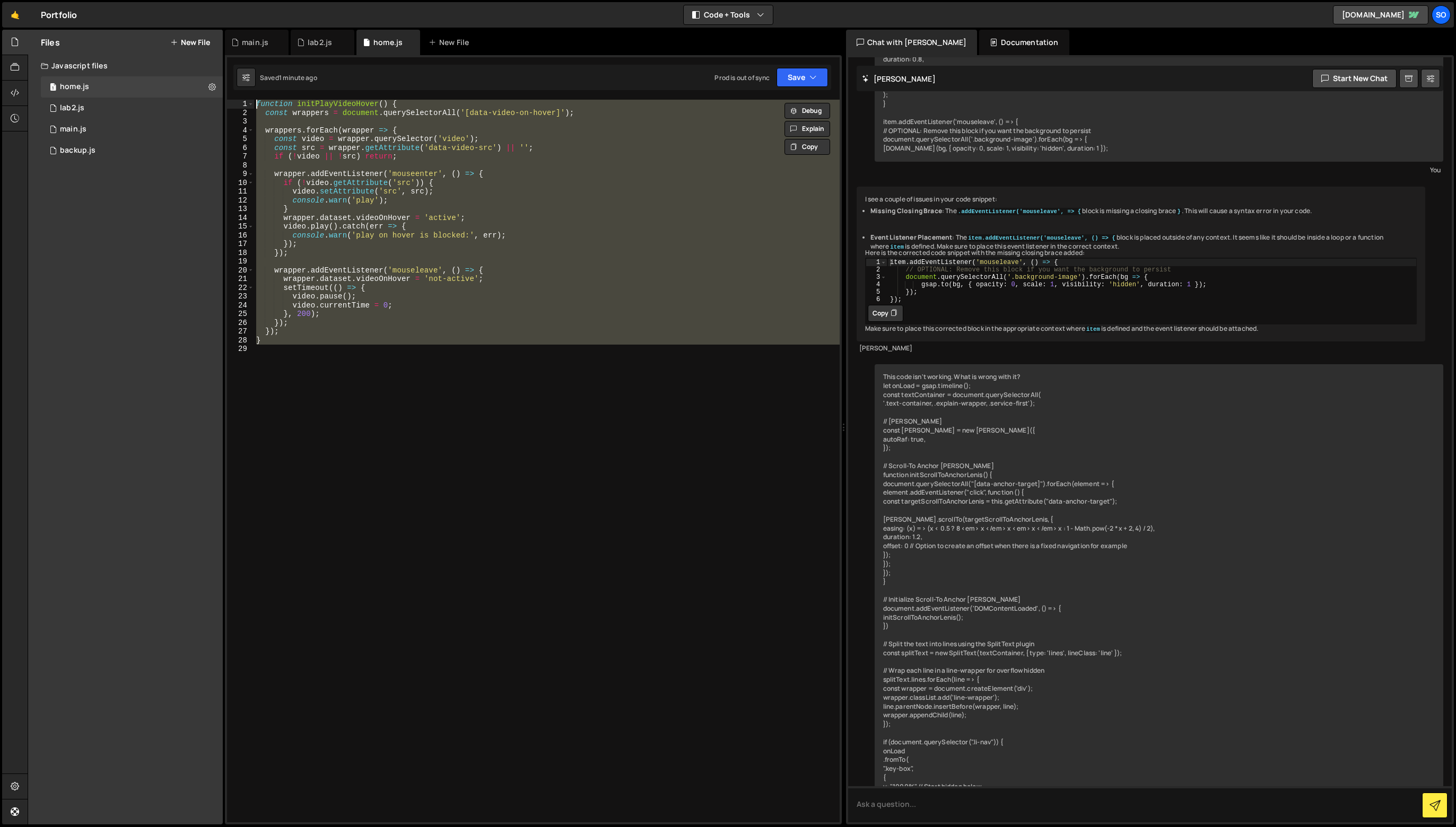
paste textarea "}"
type textarea "});"
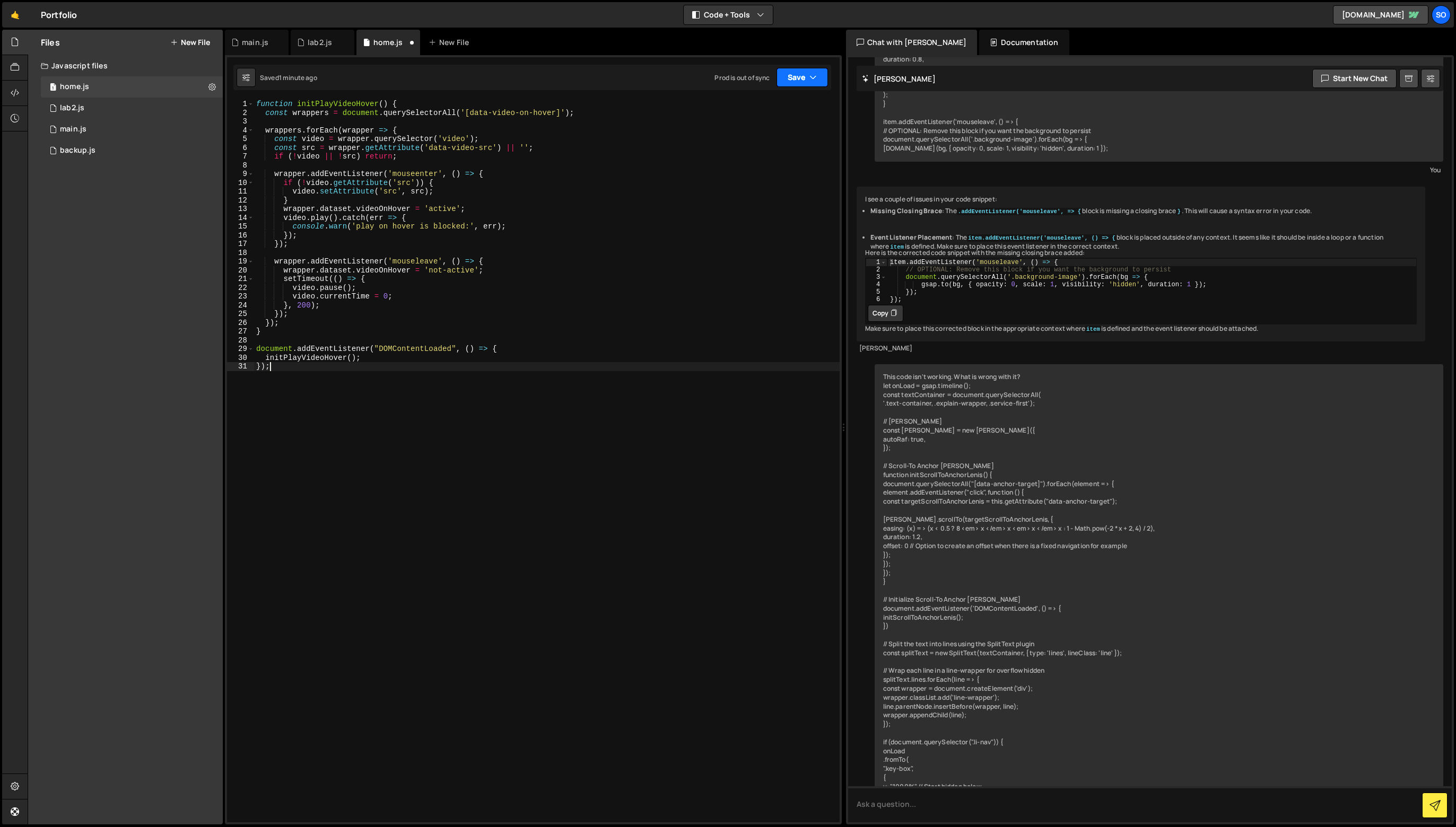
click at [793, 72] on button "Save" at bounding box center [802, 77] width 51 height 19
click at [802, 113] on div "Saved 1 minute ago" at bounding box center [766, 115] width 110 height 13
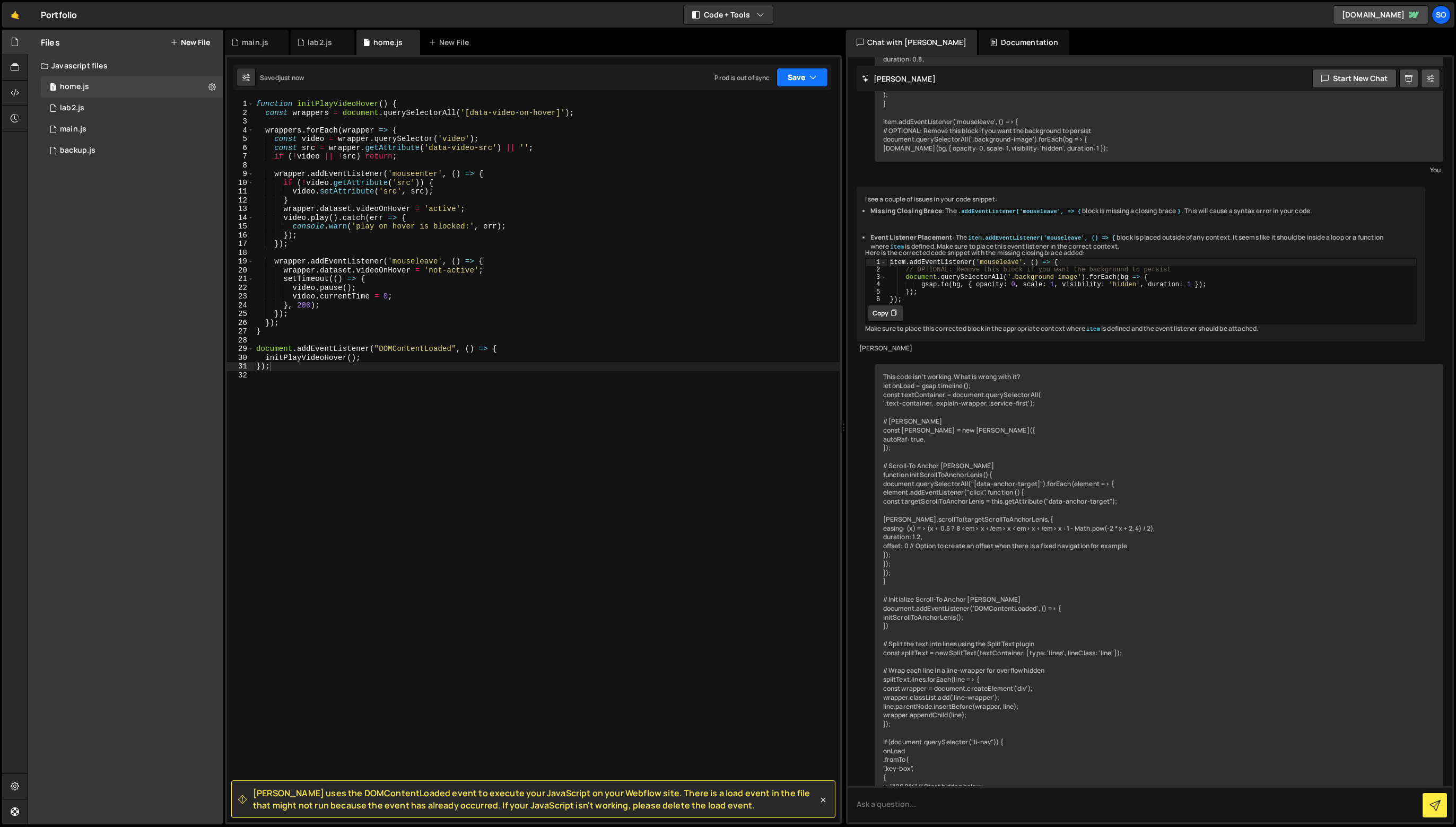
click at [807, 82] on button "Save" at bounding box center [802, 77] width 51 height 19
click at [788, 139] on div "Save to Production S" at bounding box center [766, 138] width 110 height 11
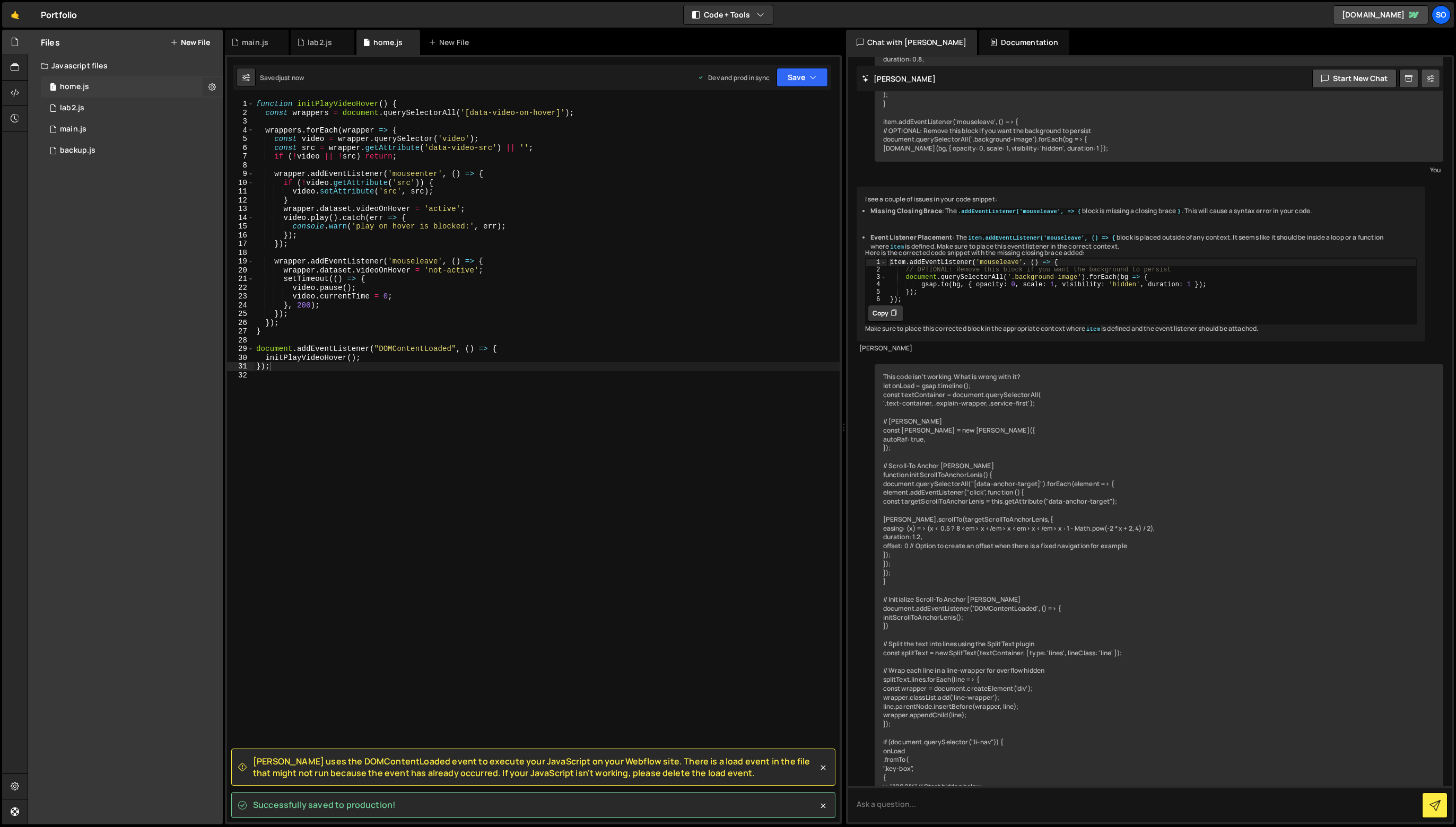
click at [211, 81] on button at bounding box center [212, 87] width 19 height 19
type input "home"
radio input "true"
checkbox input "true"
click at [265, 111] on button "Edit File Settings" at bounding box center [277, 110] width 104 height 21
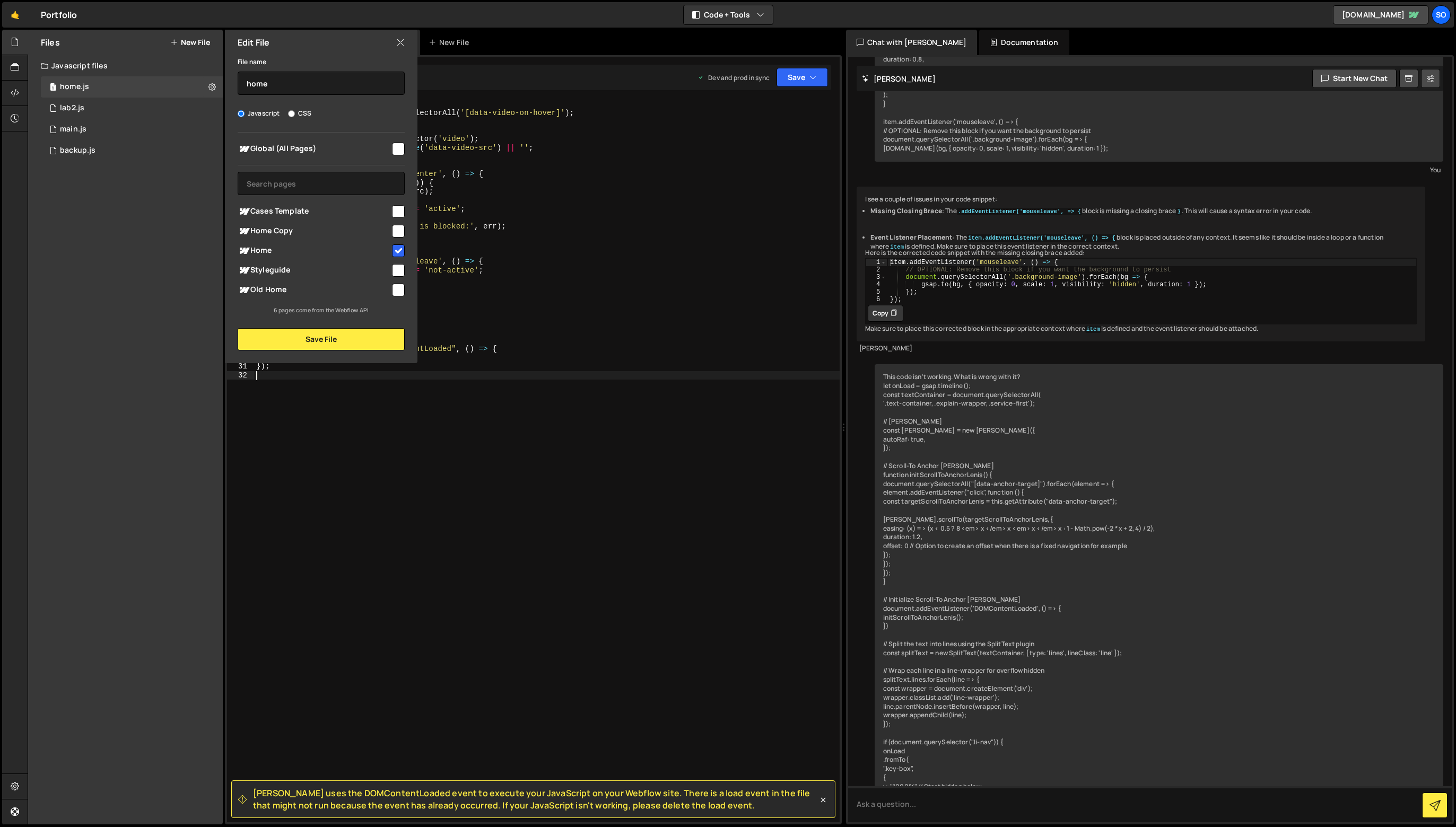
click at [302, 451] on div "function initPlayVideoHover ( ) { const wrappers = document . querySelectorAll …" at bounding box center [547, 469] width 586 height 740
